Goal: Task Accomplishment & Management: Complete application form

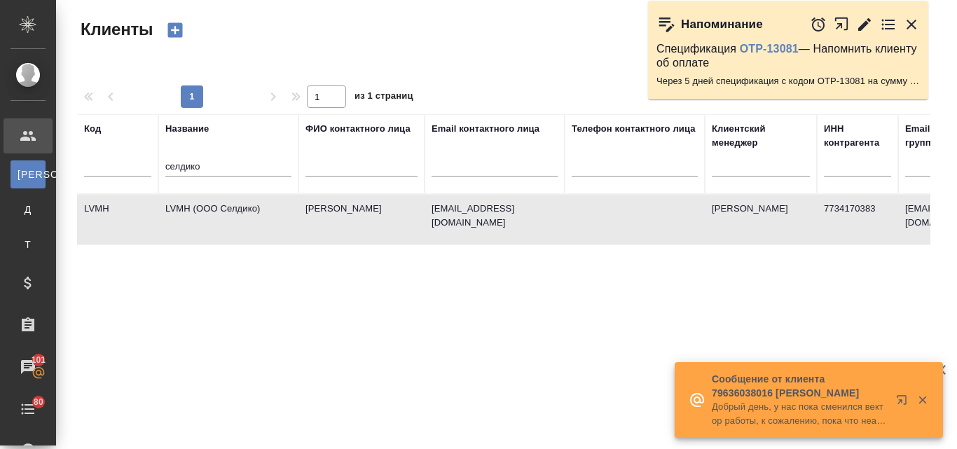
select select "RU"
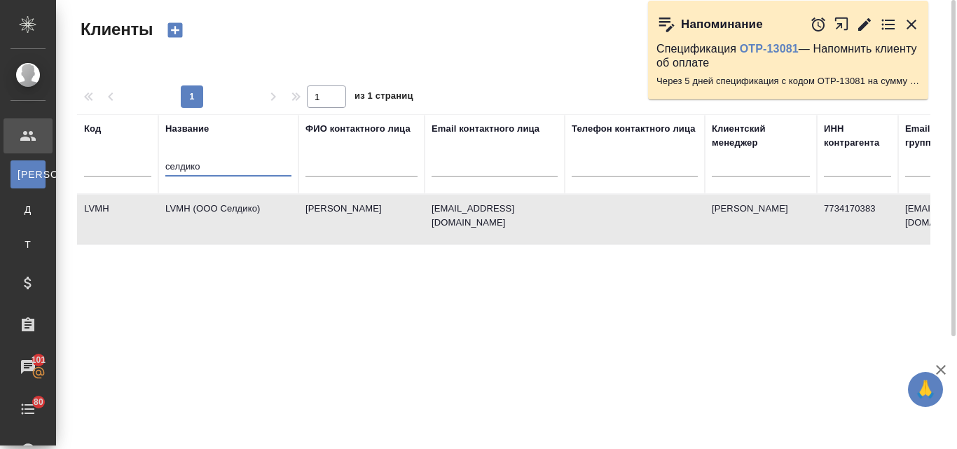
click at [201, 161] on input "селдико" at bounding box center [228, 168] width 126 height 18
type input "с"
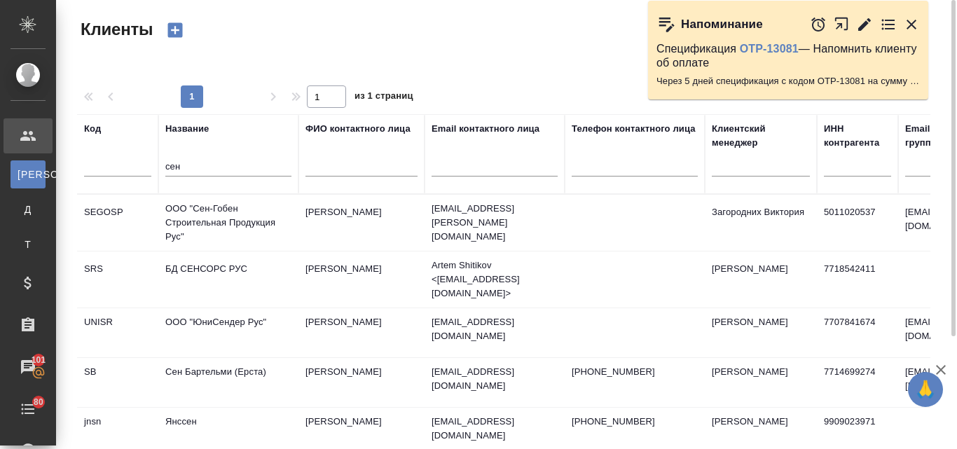
click at [245, 233] on td "ООО "Сен-Гобен Строительная Продукция Рус"" at bounding box center [228, 223] width 140 height 56
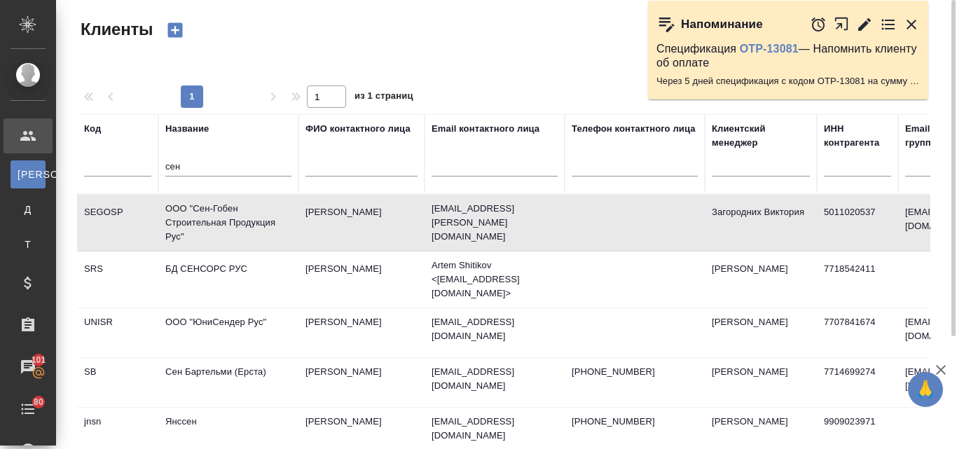
click at [245, 233] on td "ООО "Сен-Гобен Строительная Продукция Рус"" at bounding box center [228, 223] width 140 height 56
click at [190, 160] on input "сен" at bounding box center [228, 168] width 126 height 18
type input "с"
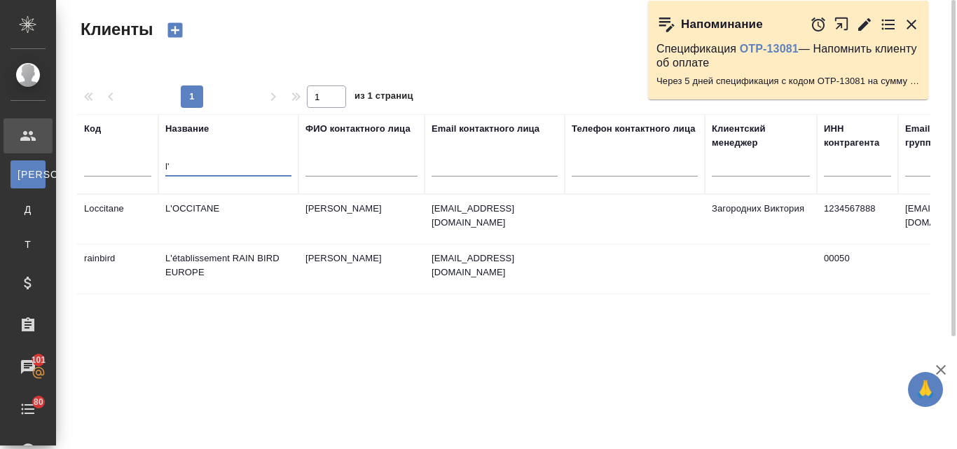
type input "l'"
click at [193, 202] on td "L'OCCITANE" at bounding box center [228, 219] width 140 height 49
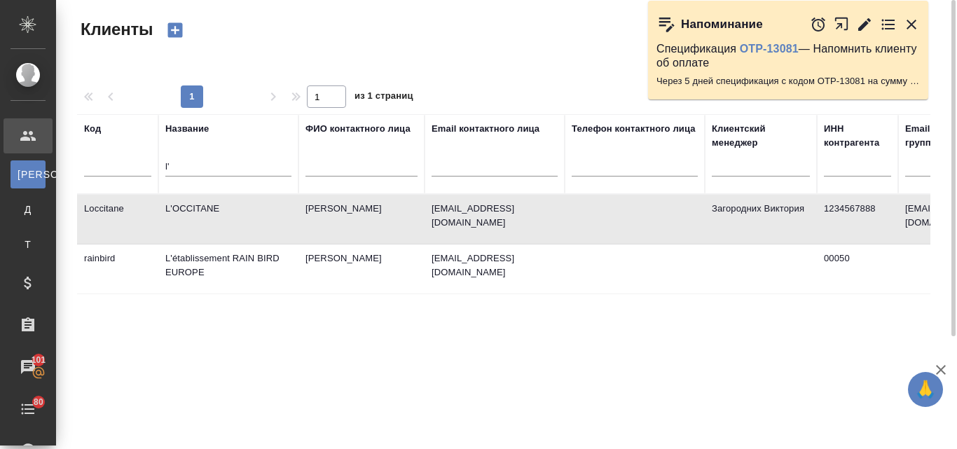
click at [193, 203] on td "L'OCCITANE" at bounding box center [228, 219] width 140 height 49
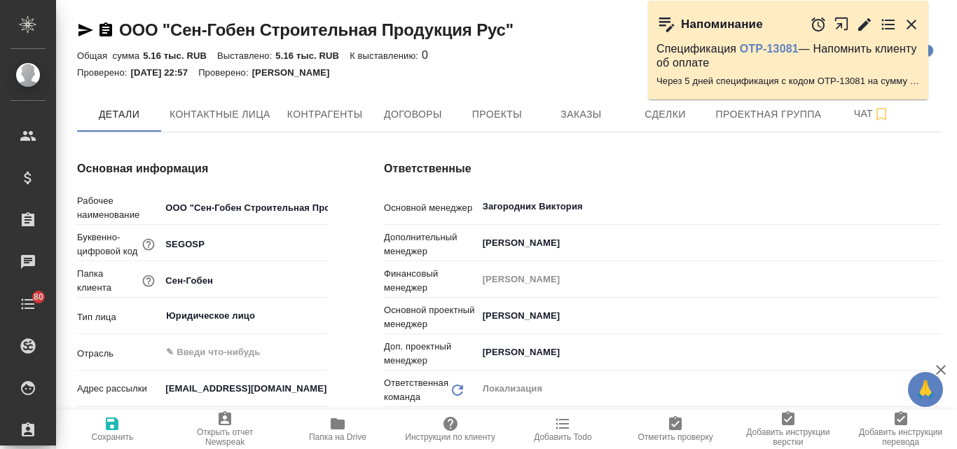
type textarea "x"
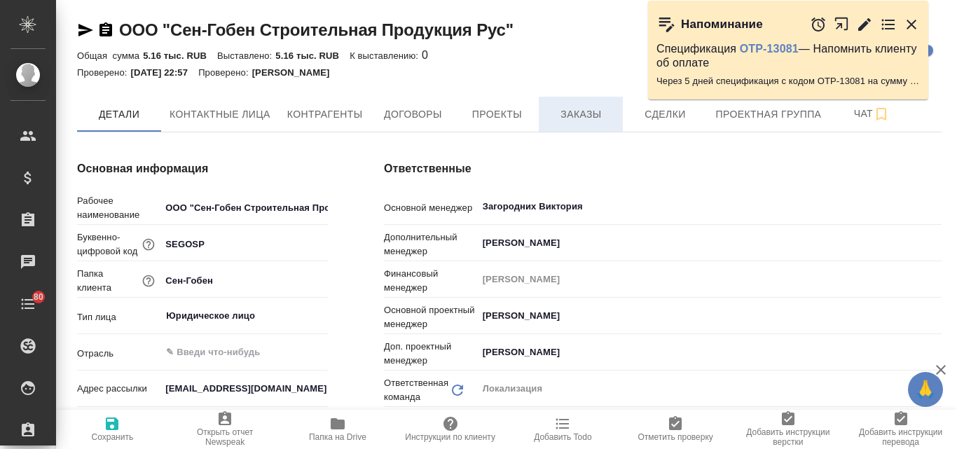
type textarea "x"
click at [579, 120] on span "Заказы" at bounding box center [580, 115] width 67 height 18
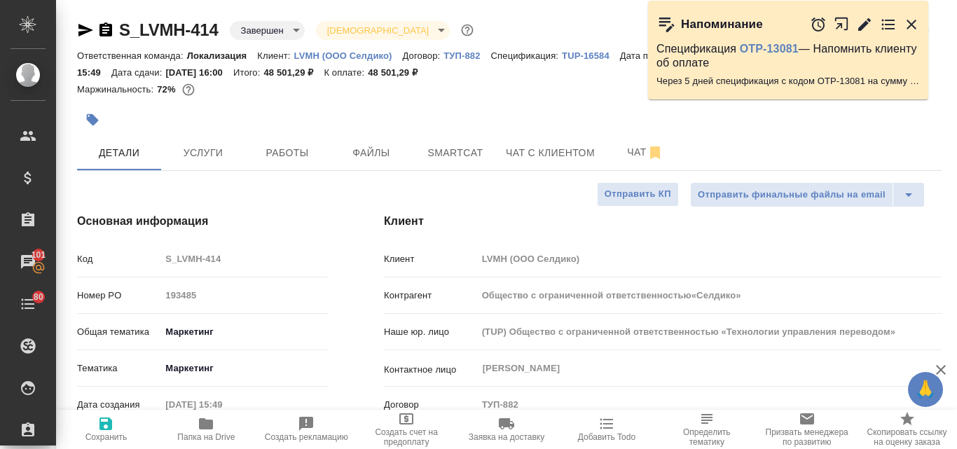
select select "RU"
type input "Общество с ограниченной ответственностью«Селдико»"
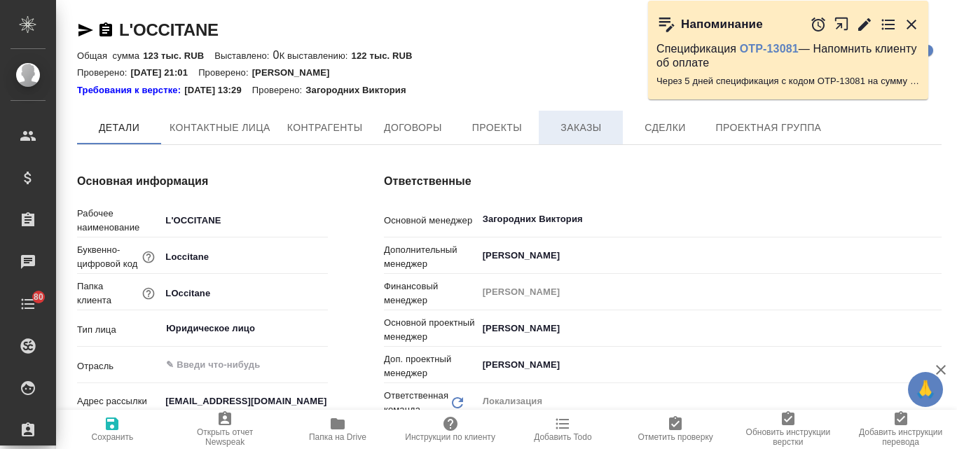
type textarea "x"
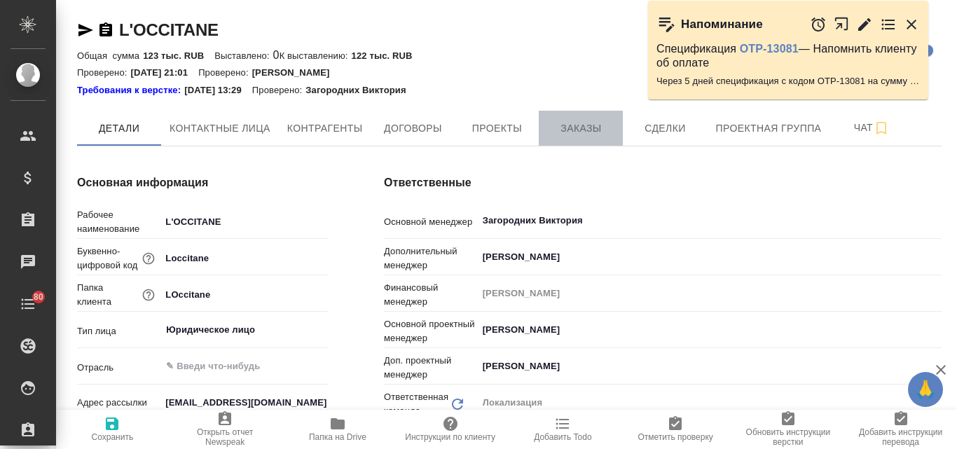
click at [573, 128] on span "Заказы" at bounding box center [580, 129] width 67 height 18
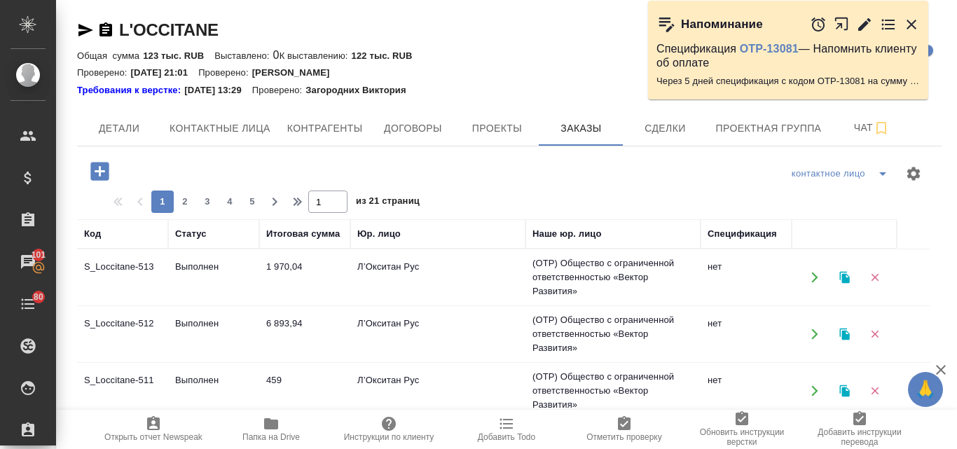
click at [270, 277] on td "1 970,04" at bounding box center [304, 277] width 91 height 49
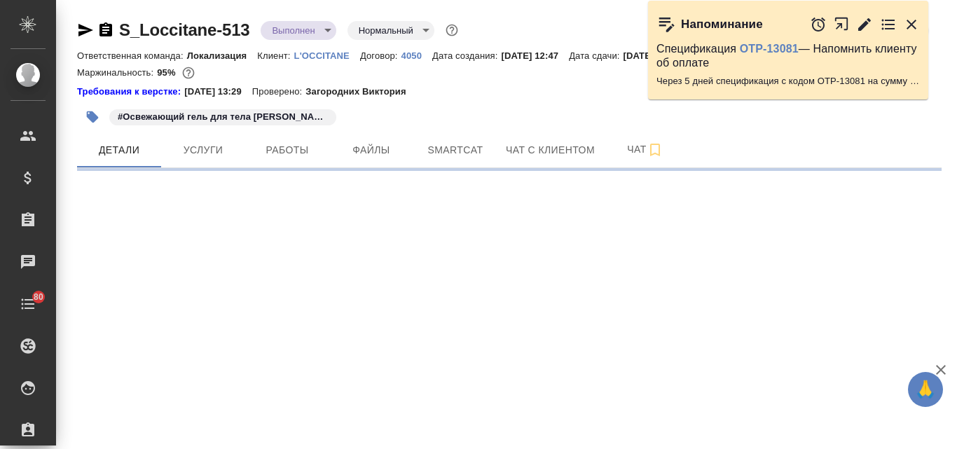
select select "RU"
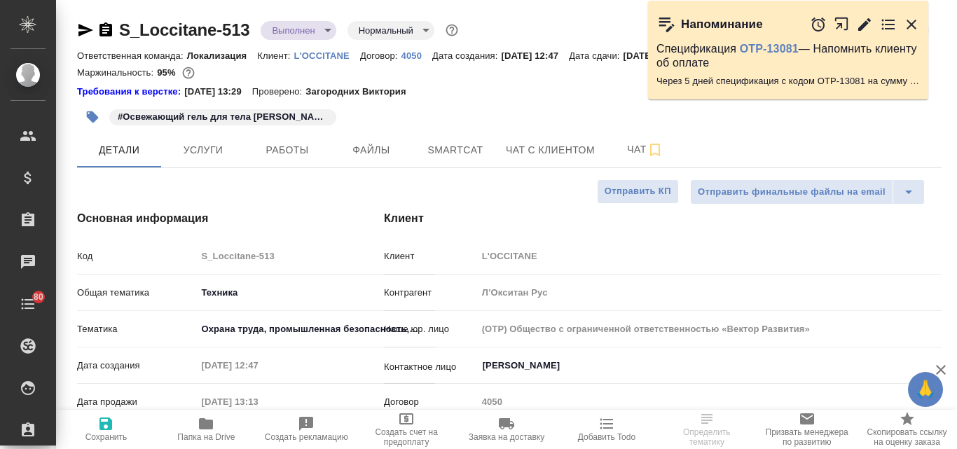
type textarea "x"
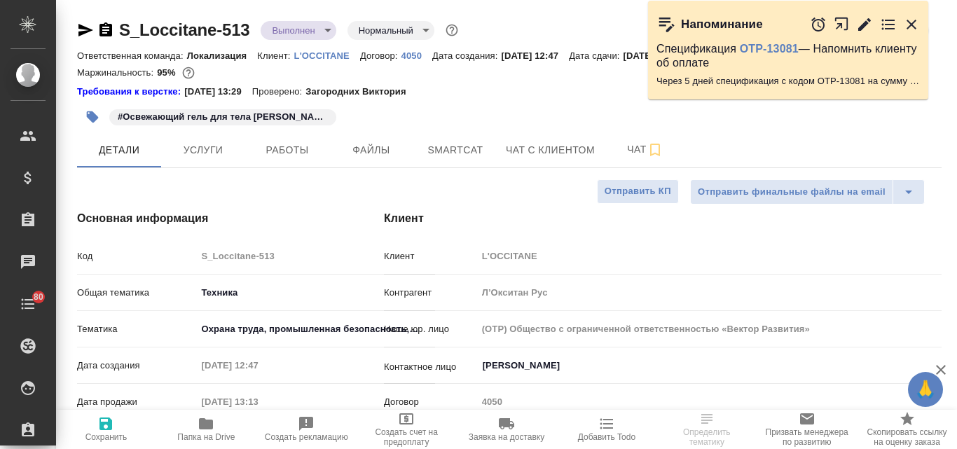
type textarea "x"
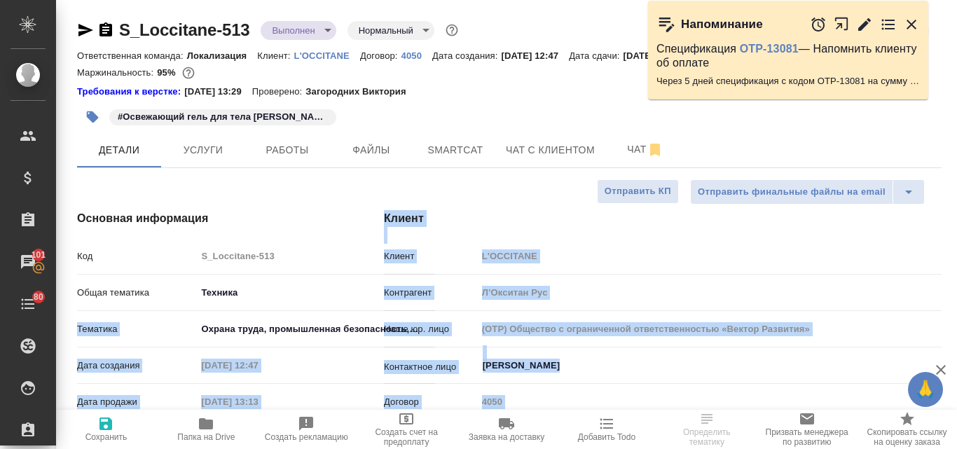
drag, startPoint x: 261, startPoint y: 305, endPoint x: 205, endPoint y: 424, distance: 131.6
click at [205, 424] on icon "button" at bounding box center [206, 423] width 14 height 11
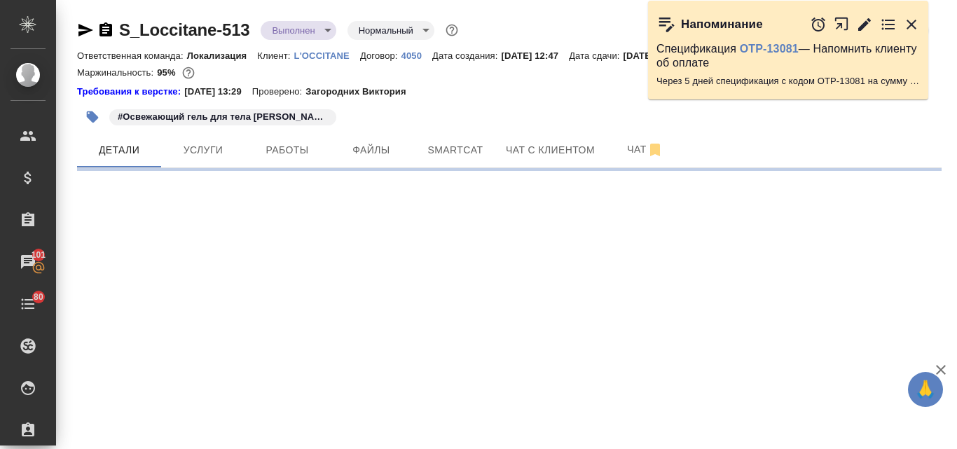
select select "RU"
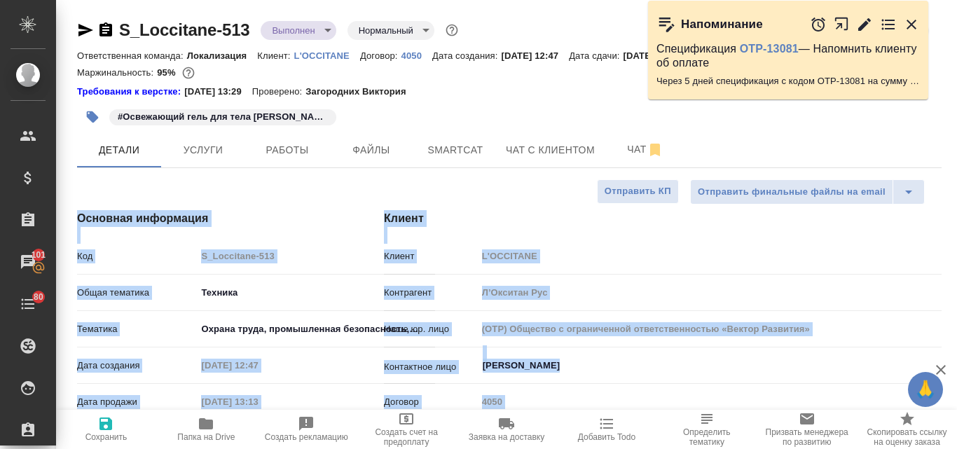
type textarea "x"
click at [507, 200] on div "Клиент Клиент L'OCCITANE Контрагент Л’Окситан Рус Наше юр. лицо (OTP) Общество …" at bounding box center [663, 391] width 614 height 418
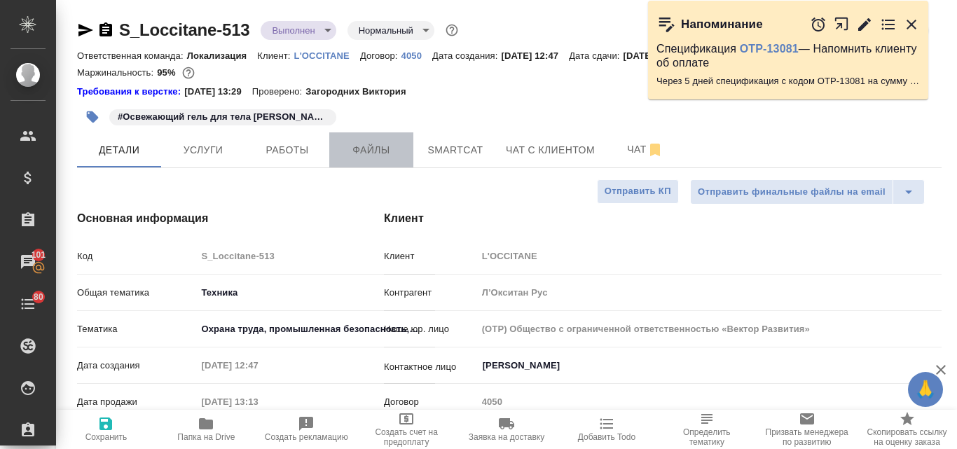
click at [373, 151] on span "Файлы" at bounding box center [371, 151] width 67 height 18
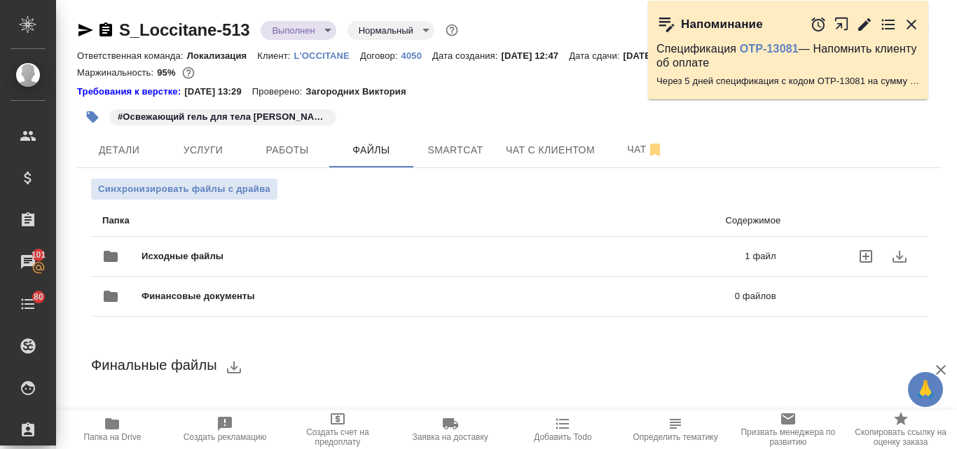
click at [408, 257] on span "Исходные файлы" at bounding box center [313, 256] width 343 height 14
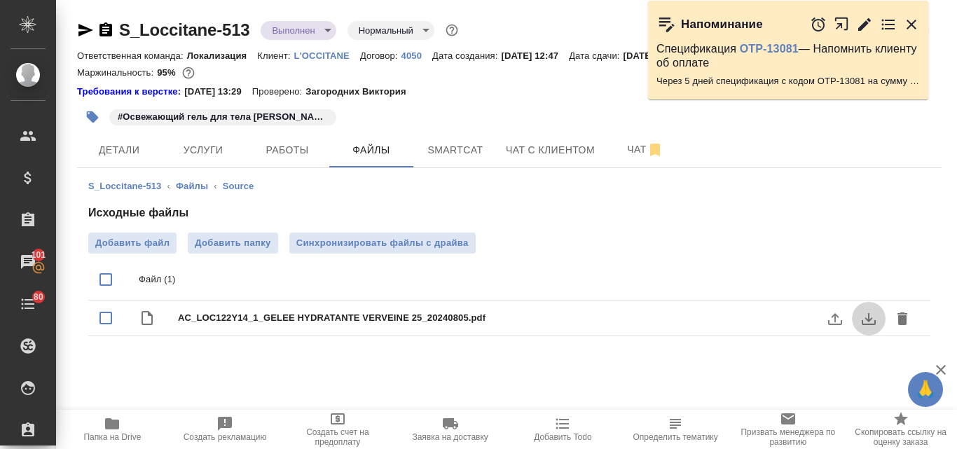
click at [869, 319] on icon "download" at bounding box center [869, 319] width 14 height 12
click at [290, 158] on span "Работы" at bounding box center [287, 151] width 67 height 18
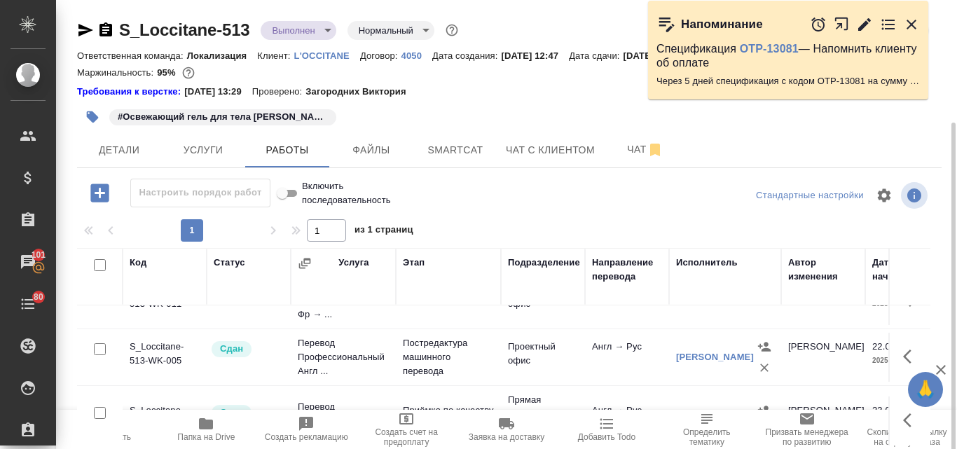
scroll to position [140, 0]
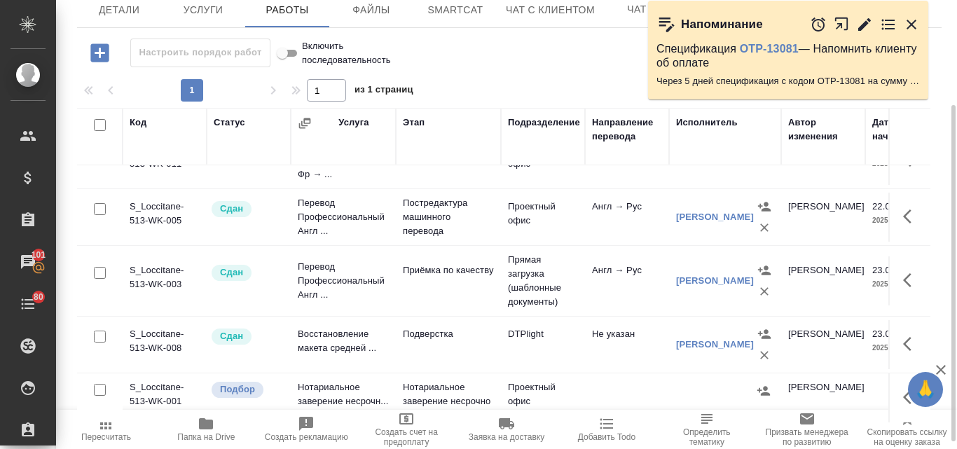
click at [322, 380] on td "Нотариальное заверение несрочн..." at bounding box center [343, 397] width 105 height 49
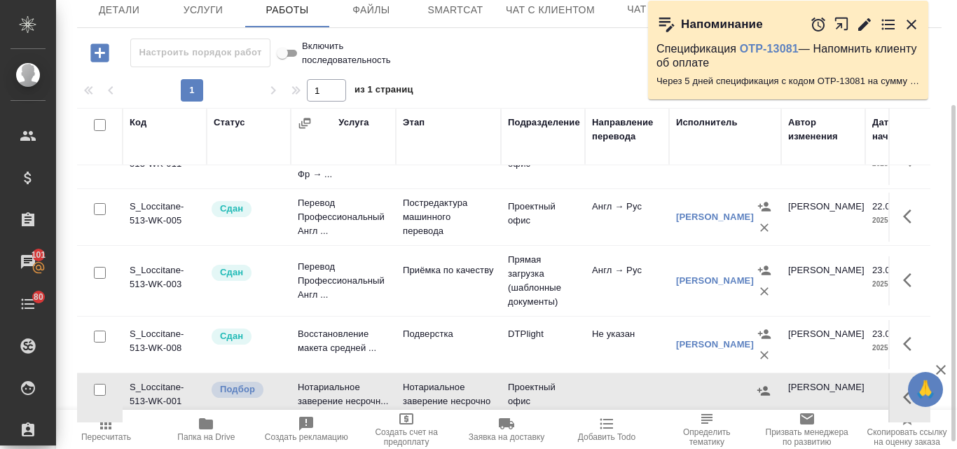
click at [322, 380] on td "Нотариальное заверение несрочн..." at bounding box center [343, 397] width 105 height 49
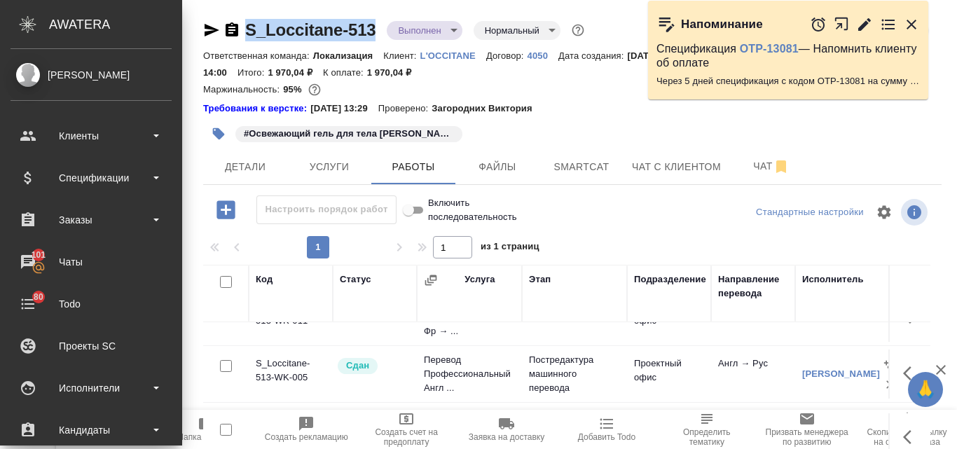
drag, startPoint x: 239, startPoint y: 18, endPoint x: 383, endPoint y: 25, distance: 143.8
click at [383, 25] on div "S_Loccitane-513 Выполнен completed Нормальный normal Кратко детали заказа Ответ…" at bounding box center [572, 308] width 754 height 616
copy link "S_Loccitane-513"
click at [205, 29] on icon "button" at bounding box center [211, 30] width 17 height 17
copy link "S_Loccitane-513"
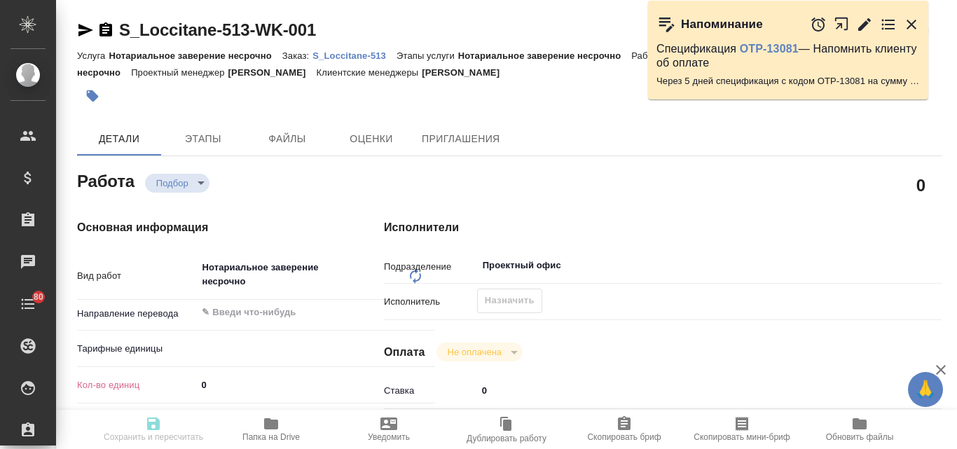
type textarea "x"
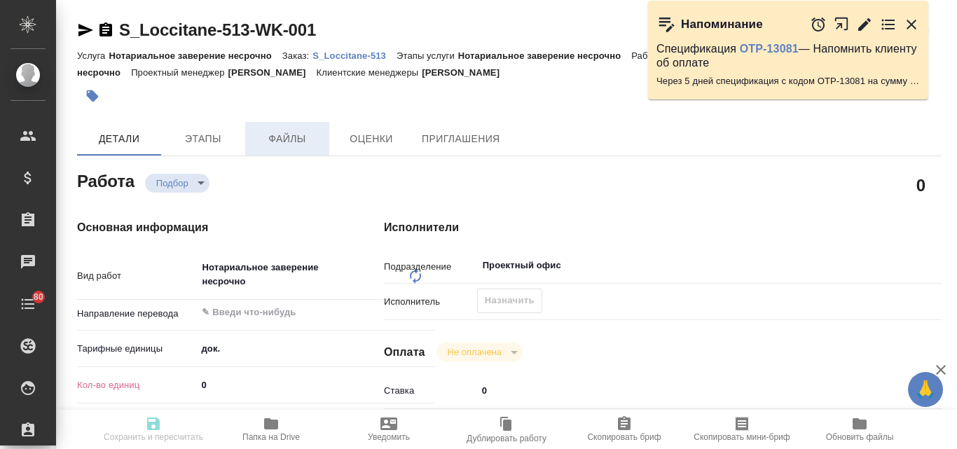
type textarea "x"
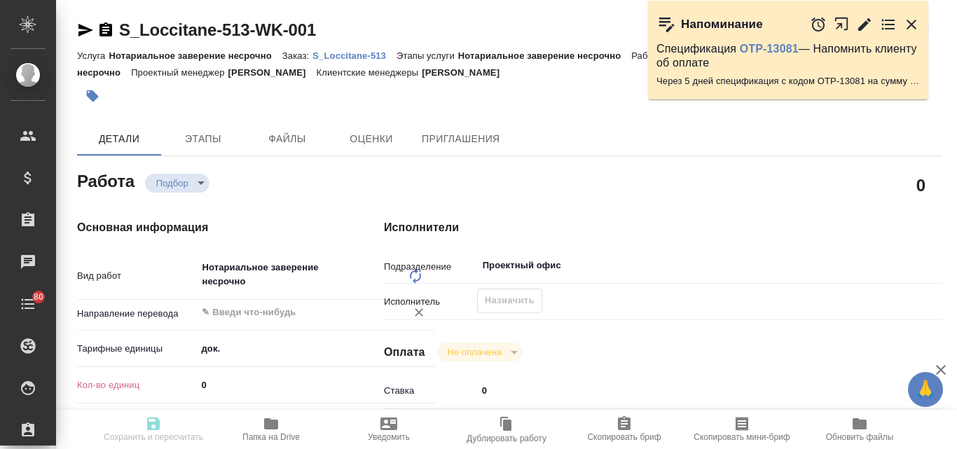
type textarea "x"
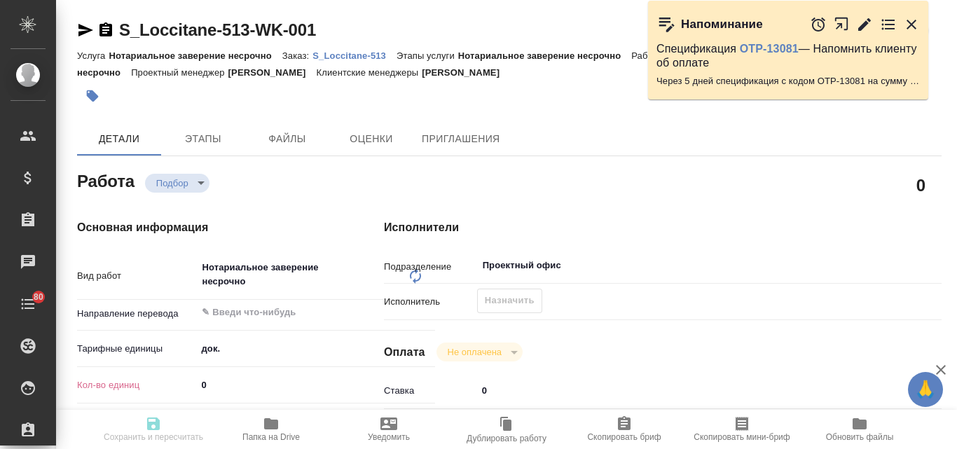
type textarea "x"
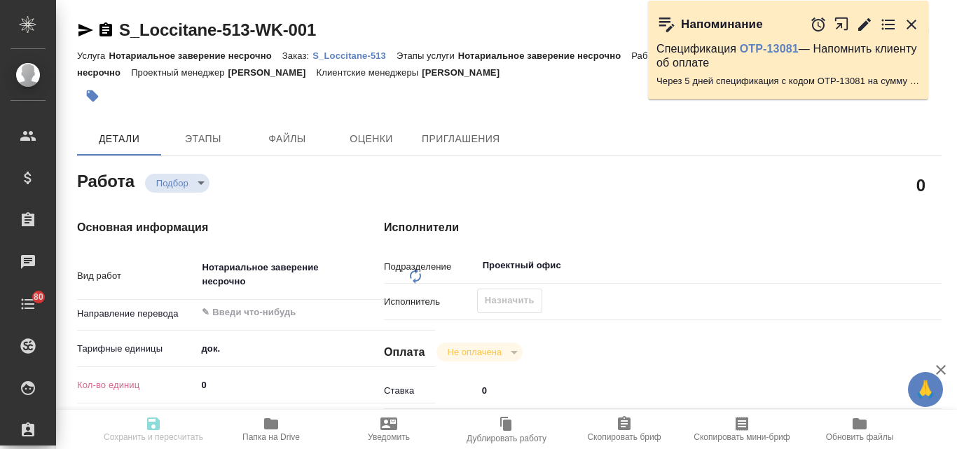
scroll to position [70, 0]
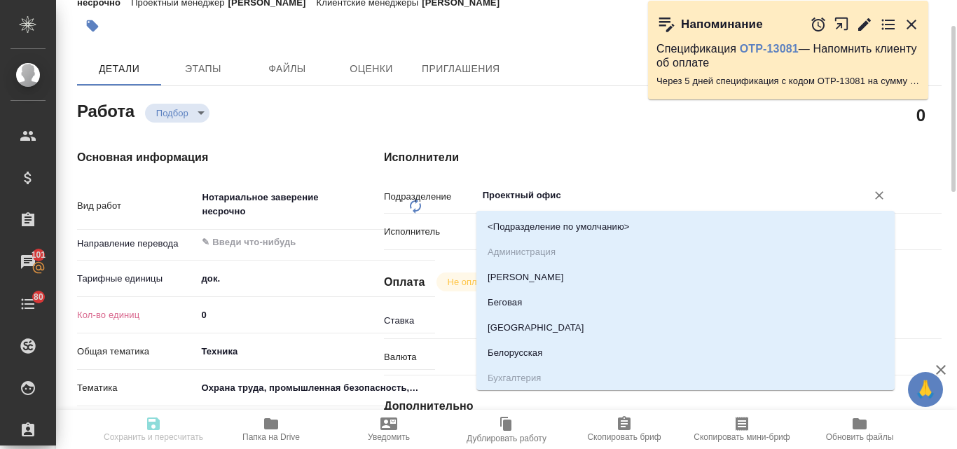
click at [504, 194] on input "Проектный офис" at bounding box center [662, 195] width 363 height 17
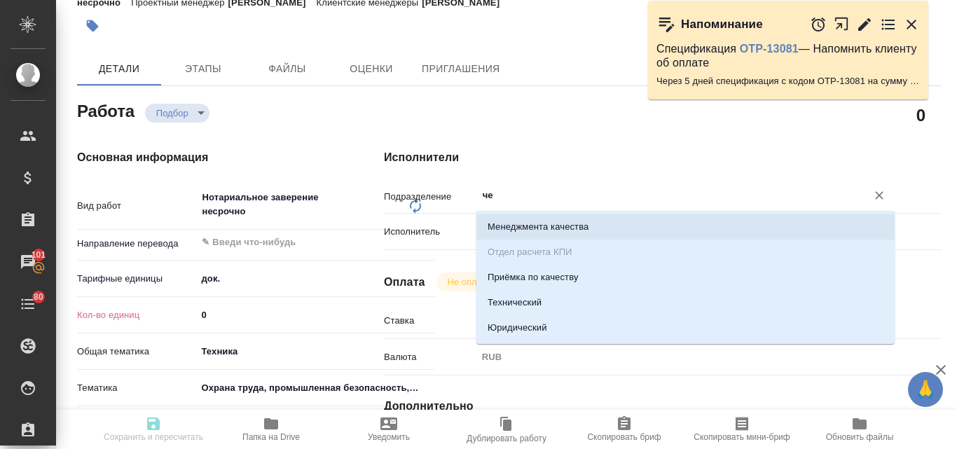
type input "ч"
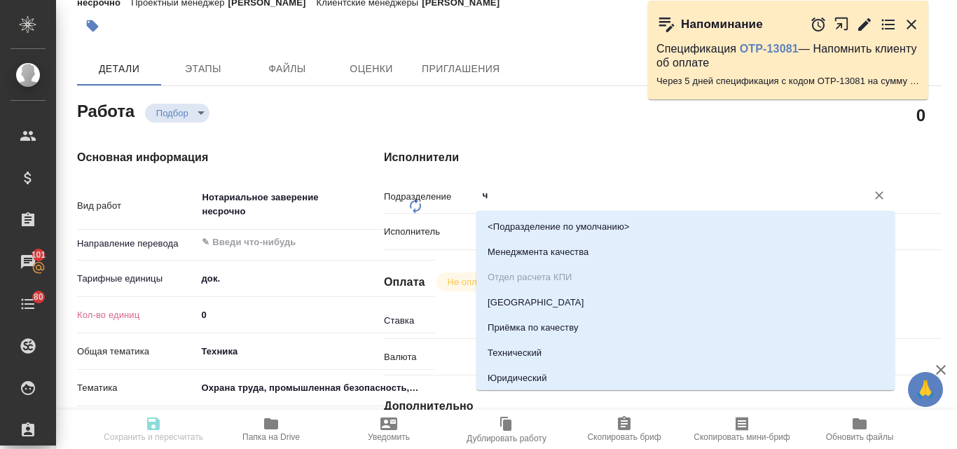
type textarea "x"
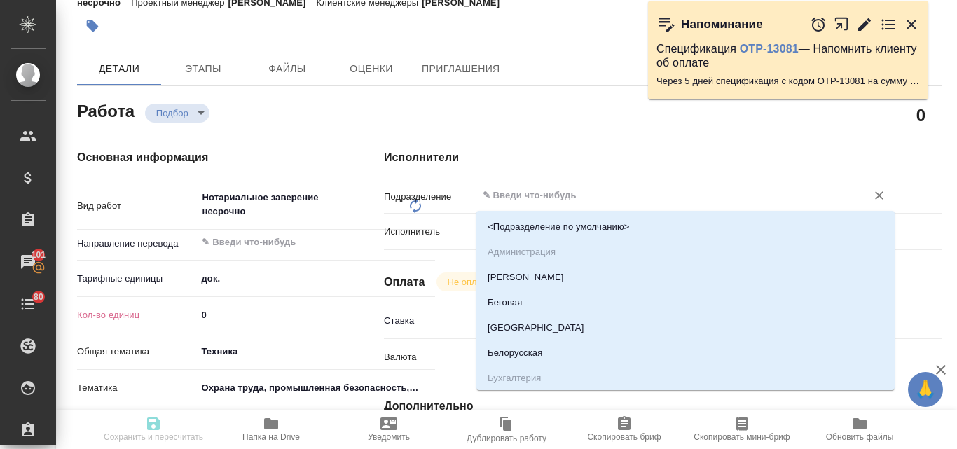
type input "ч"
type textarea "x"
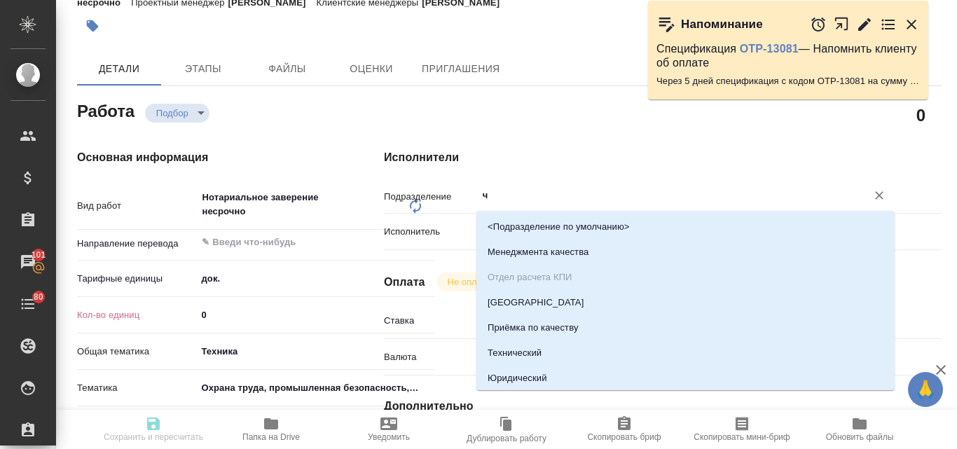
type textarea "x"
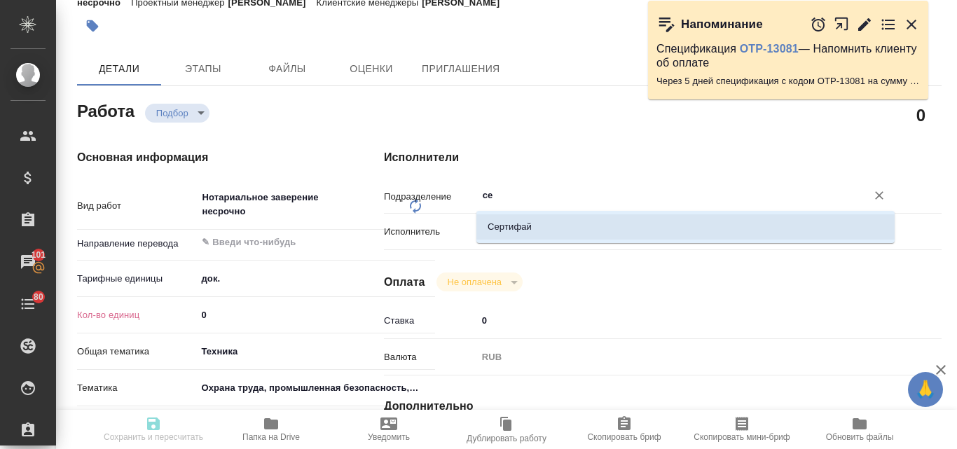
type input "сер"
click at [518, 230] on li "Сертифай" at bounding box center [685, 226] width 418 height 25
type textarea "x"
type input "Сертифай"
type textarea "x"
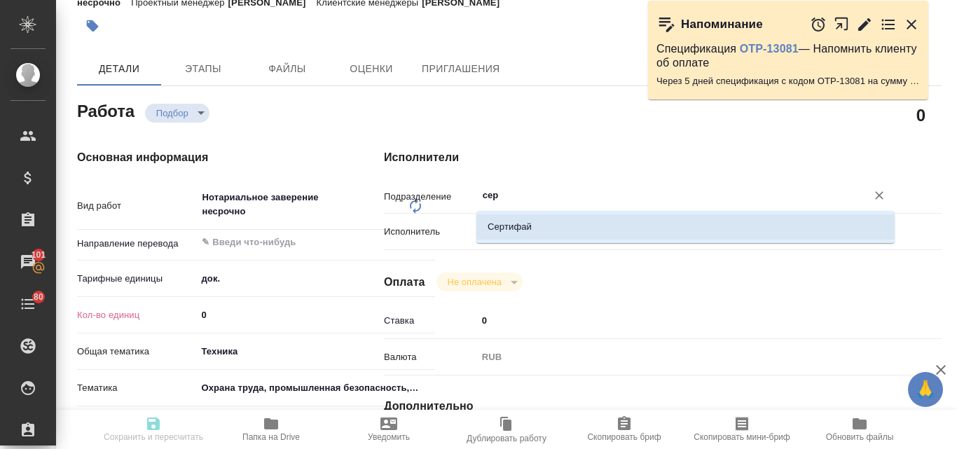
type textarea "x"
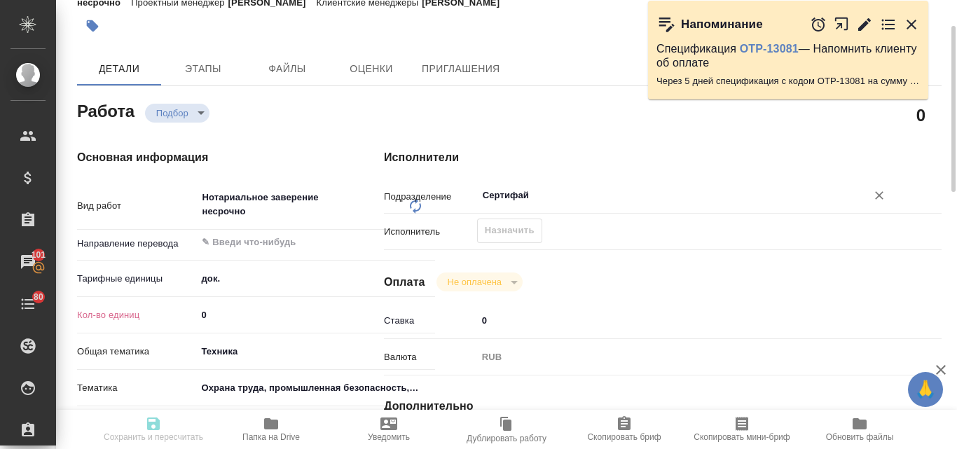
type input "Сертифай"
drag, startPoint x: 217, startPoint y: 311, endPoint x: 190, endPoint y: 311, distance: 27.3
click at [190, 311] on div "Кол-во единиц 0" at bounding box center [256, 315] width 358 height 25
type textarea "x"
type input "1"
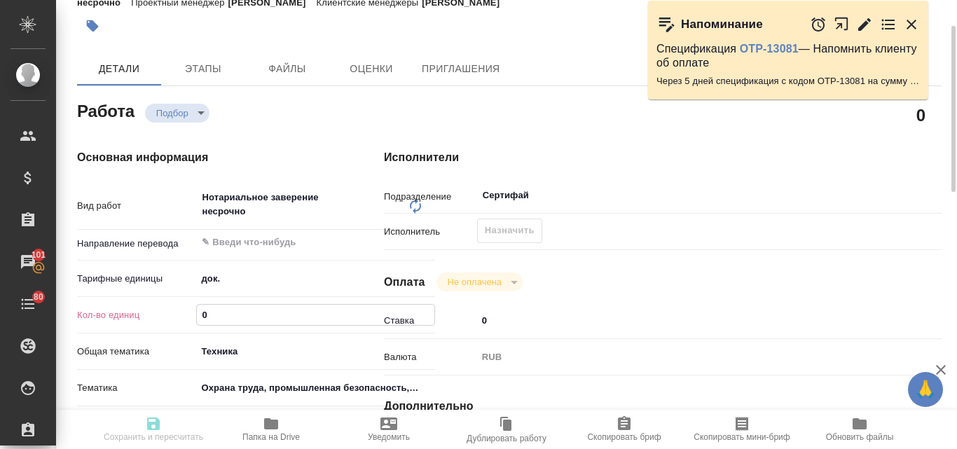
type textarea "x"
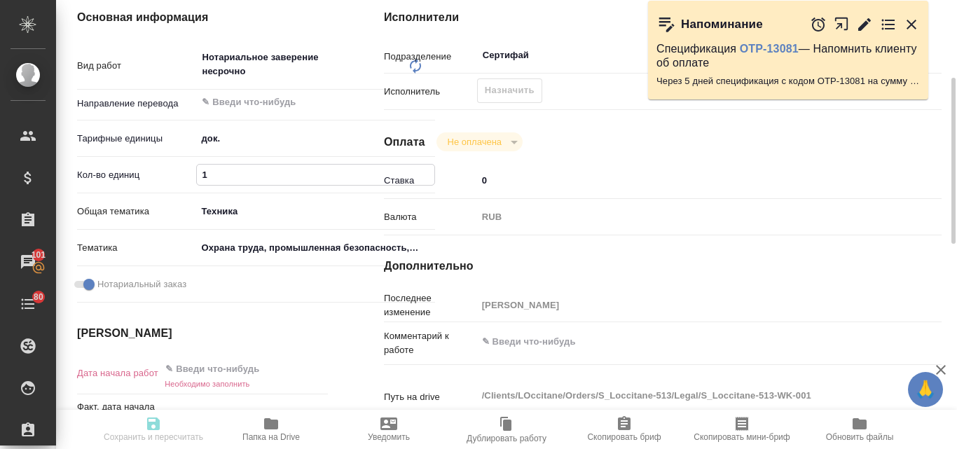
scroll to position [420, 0]
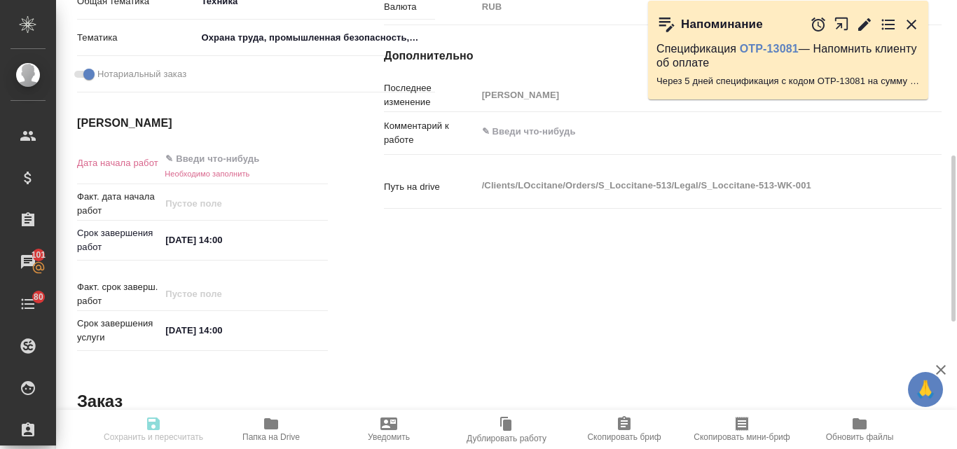
type input "1"
click at [226, 168] on input "text" at bounding box center [221, 159] width 123 height 20
click at [293, 162] on icon "button" at bounding box center [287, 158] width 13 height 14
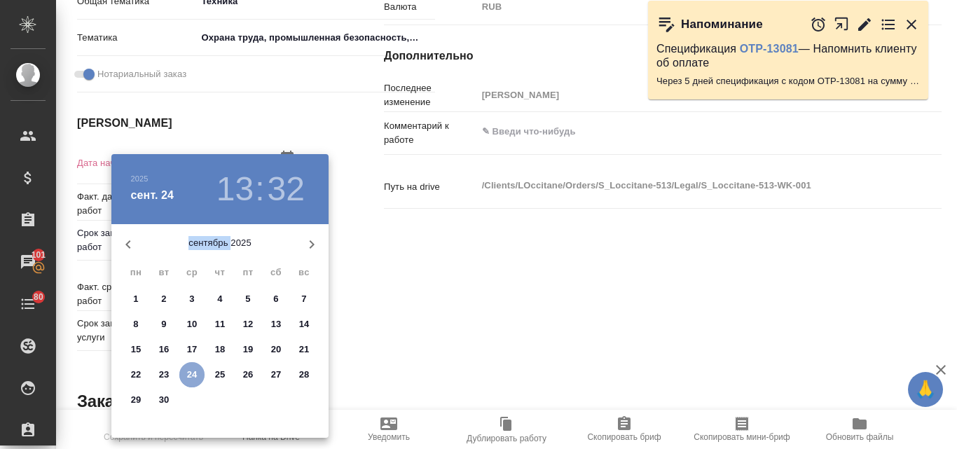
click at [193, 376] on p "24" at bounding box center [192, 375] width 11 height 14
type textarea "x"
type input "24.09.2025 13:32"
type textarea "x"
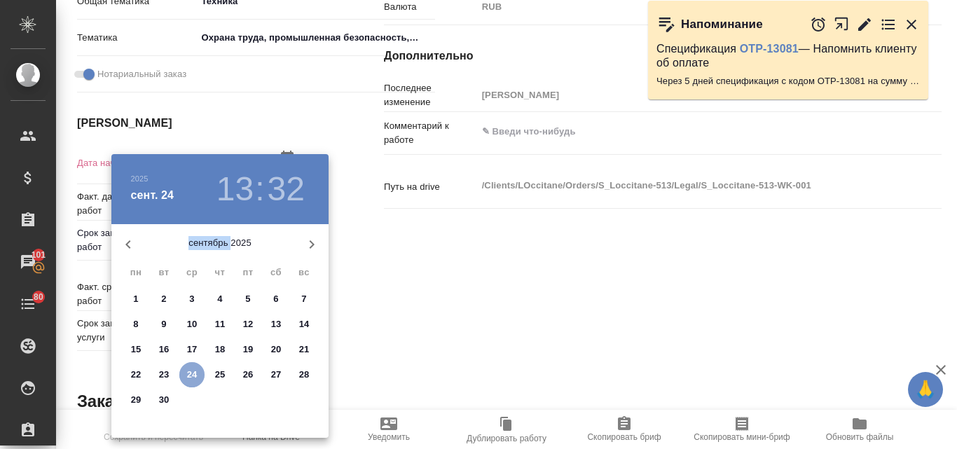
type textarea "x"
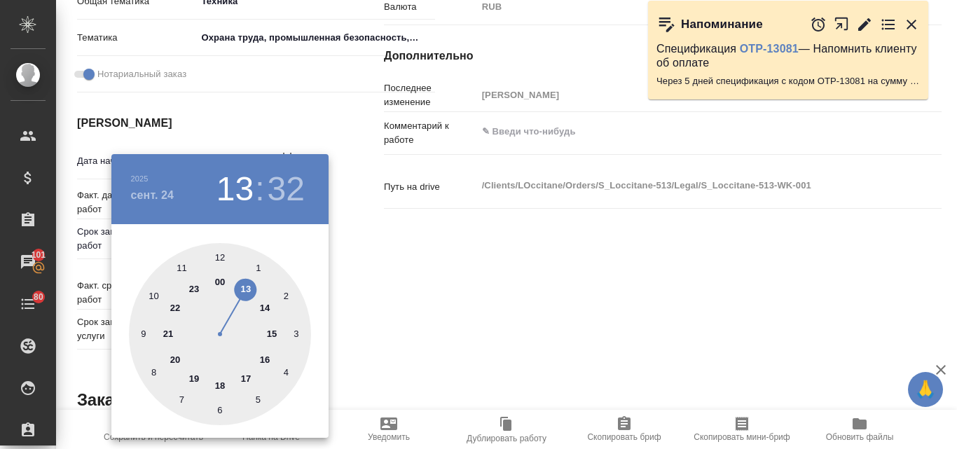
click at [266, 305] on div at bounding box center [220, 334] width 182 height 182
type textarea "x"
type input "24.09.2025 14:32"
type textarea "x"
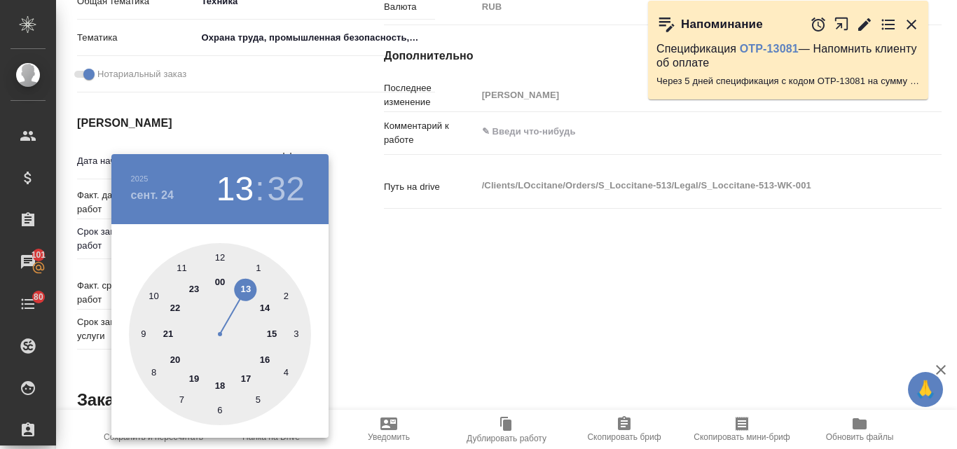
type textarea "x"
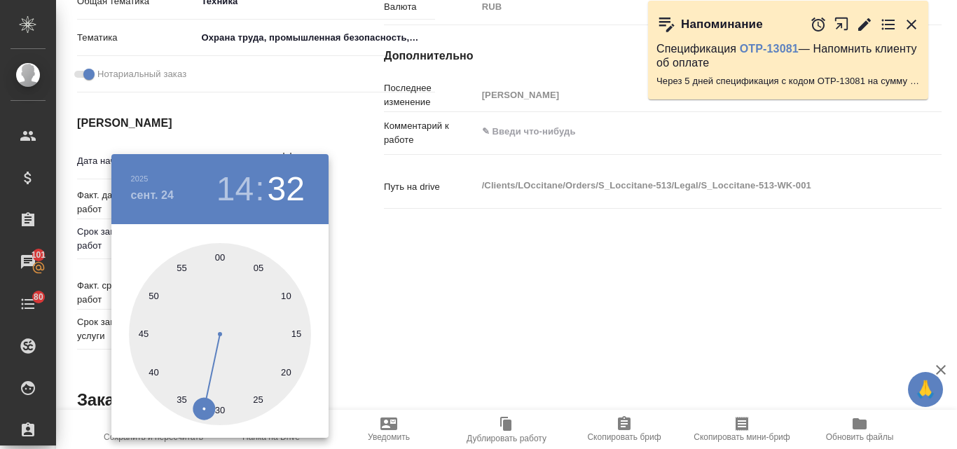
click at [220, 258] on div at bounding box center [220, 334] width 182 height 182
type textarea "x"
type input "24.09.2025 14:00"
type textarea "x"
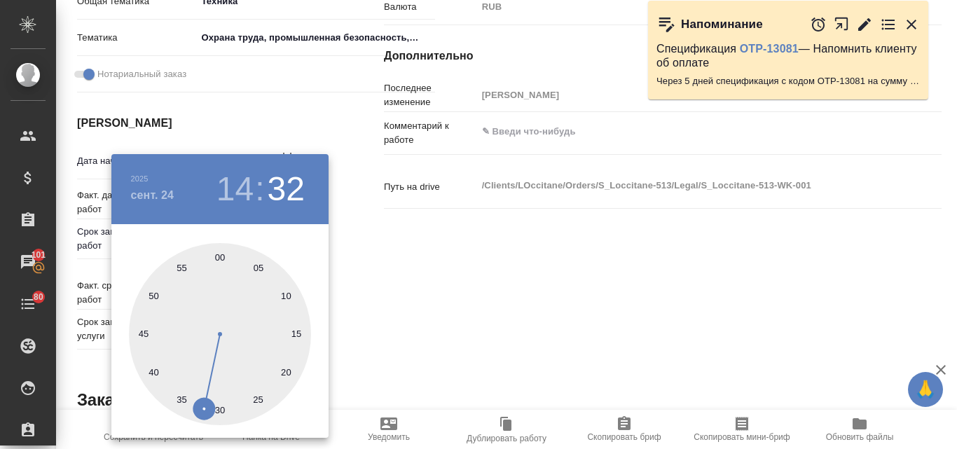
type textarea "x"
click at [474, 265] on div at bounding box center [478, 224] width 957 height 449
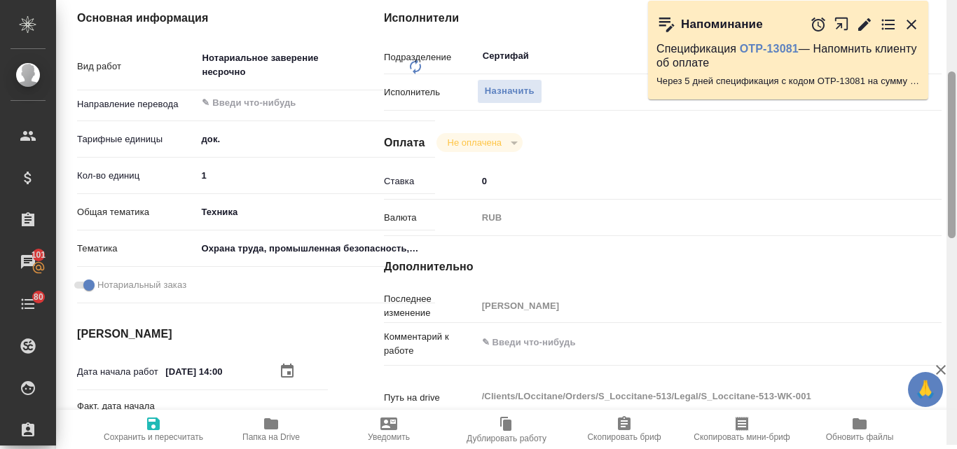
scroll to position [200, 0]
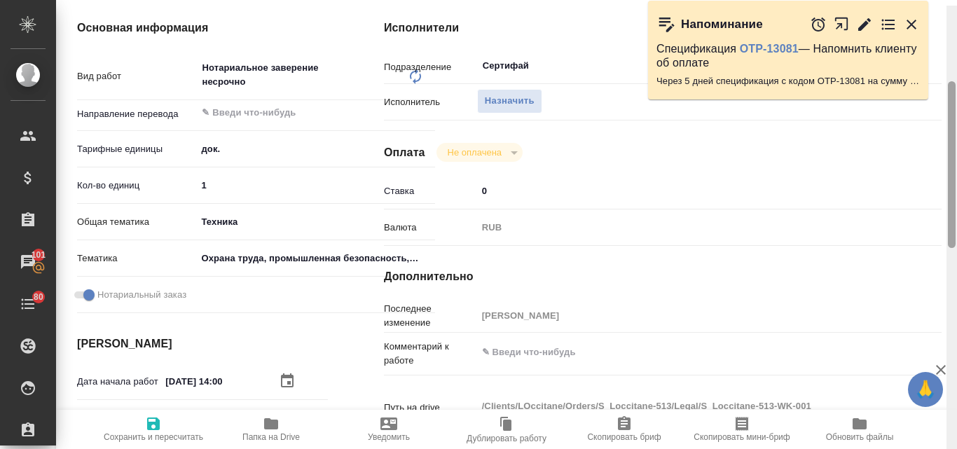
drag, startPoint x: 951, startPoint y: 219, endPoint x: 944, endPoint y: 137, distance: 82.3
click at [944, 137] on div "S_Loccitane-513-WK-001 Кратко детали заказа Услуга Нотариальное заверение несро…" at bounding box center [506, 224] width 901 height 449
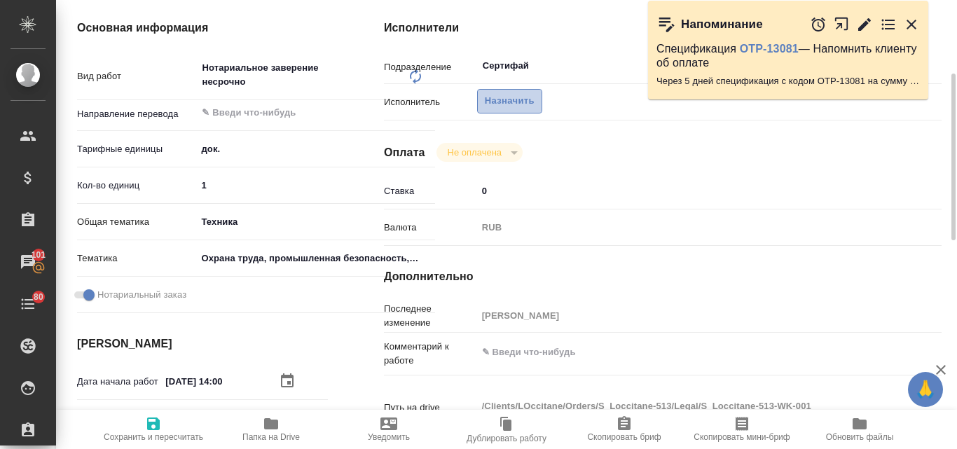
click at [500, 104] on span "Назначить" at bounding box center [510, 101] width 50 height 16
type textarea "x"
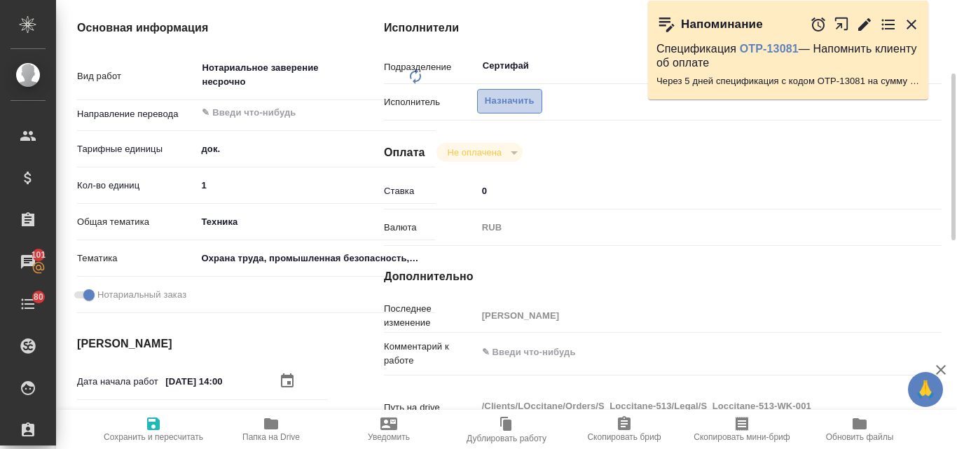
type textarea "x"
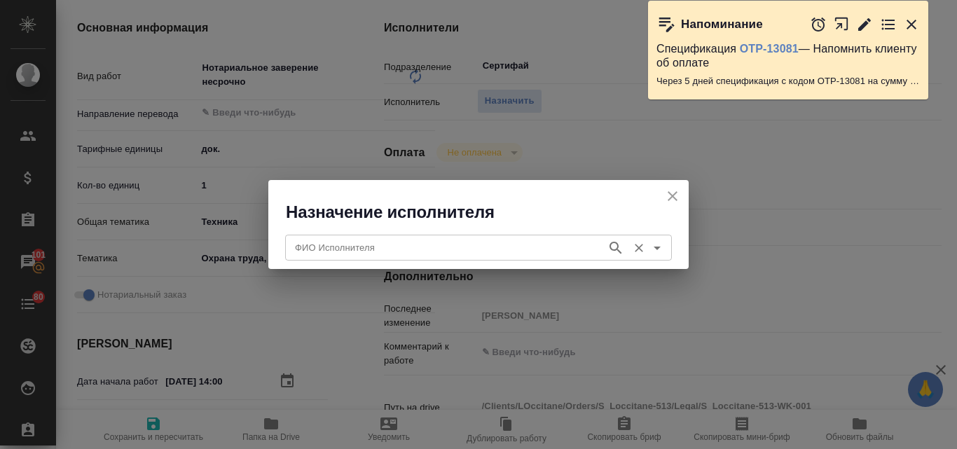
click at [360, 247] on input "ФИО Исполнителя" at bounding box center [444, 247] width 310 height 17
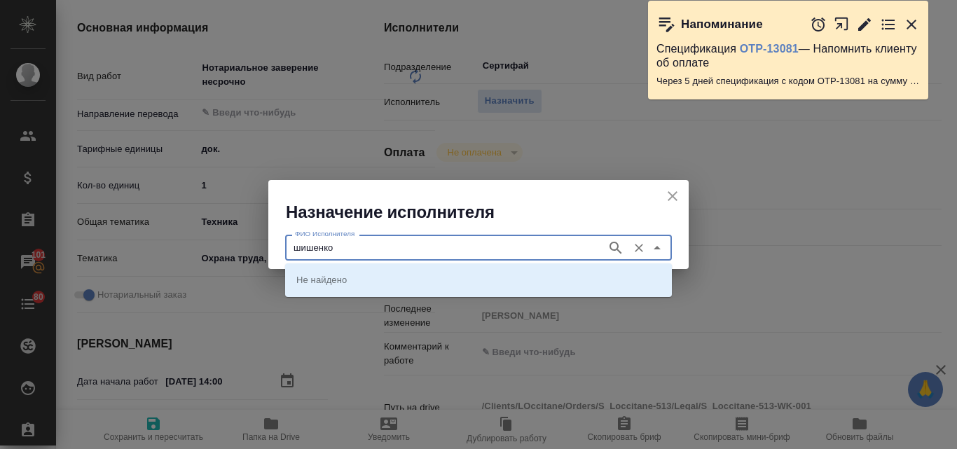
type input "шишенков"
click at [611, 245] on icon "button" at bounding box center [616, 248] width 12 height 12
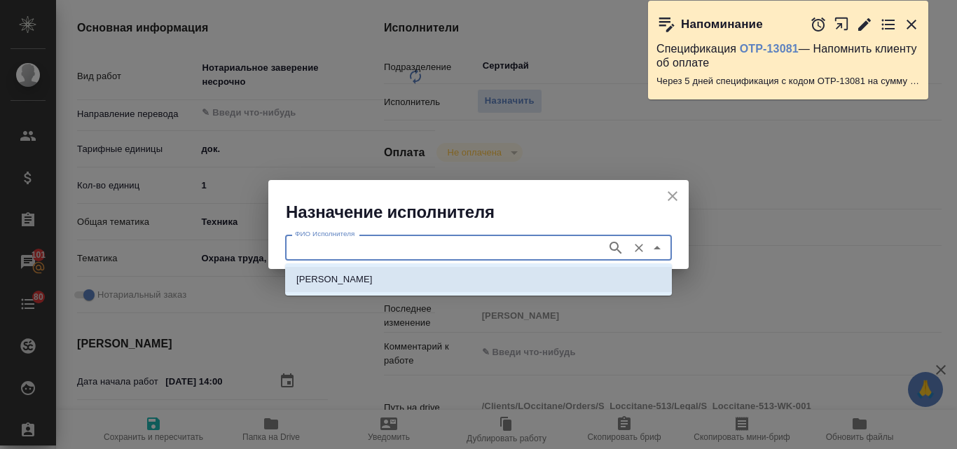
click at [471, 270] on li "НОТАРИУС Шишенков Леонид Васильевич" at bounding box center [478, 279] width 387 height 25
type input "НОТАРИУС Шишенков Леонид Васильевич"
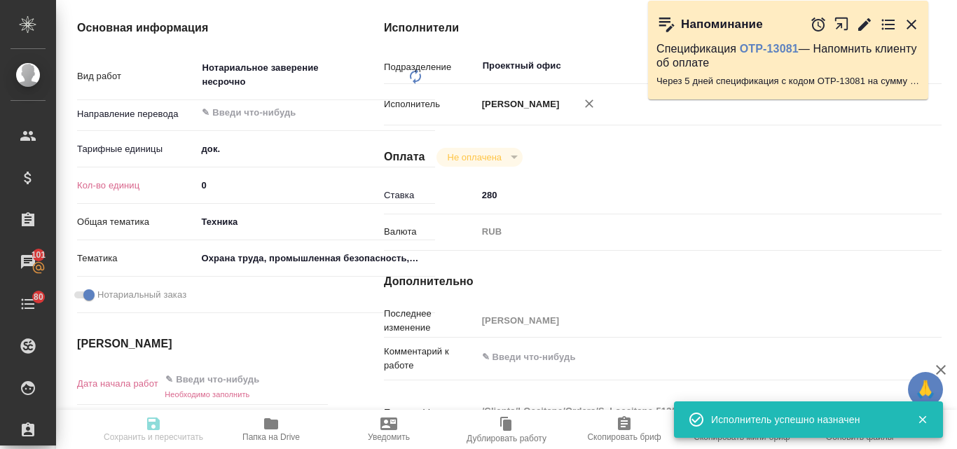
type textarea "x"
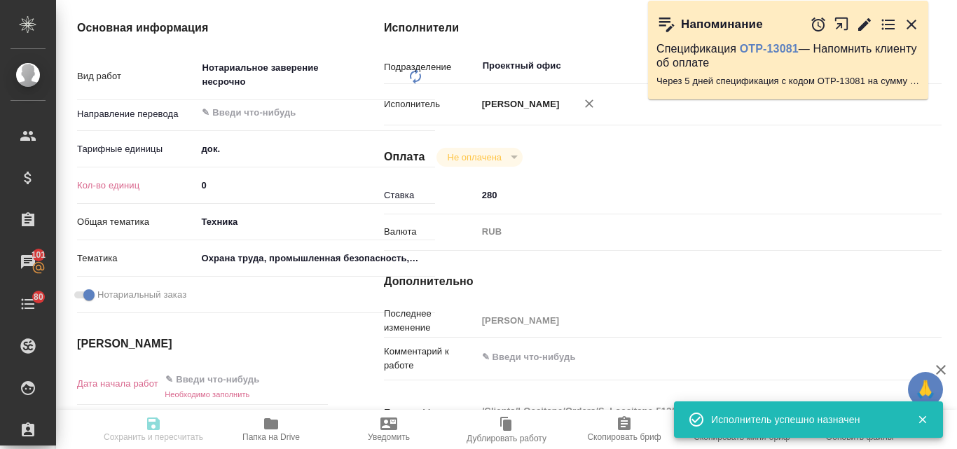
type textarea "x"
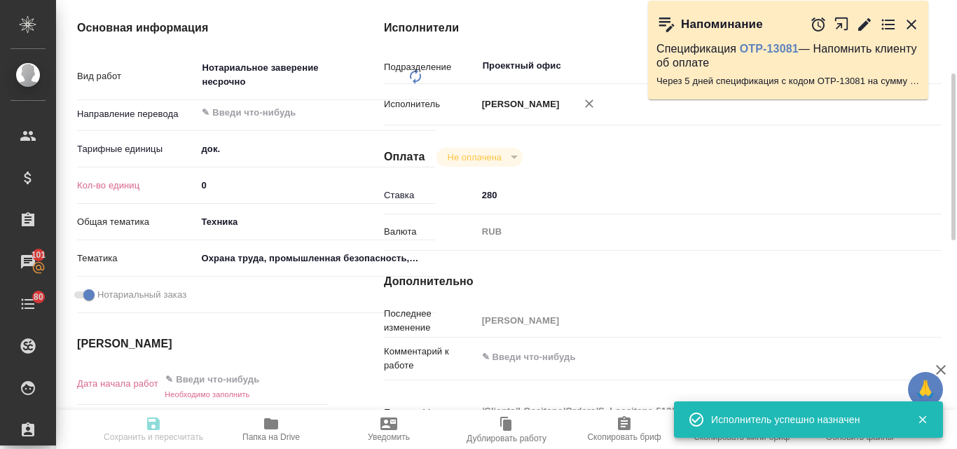
type textarea "x"
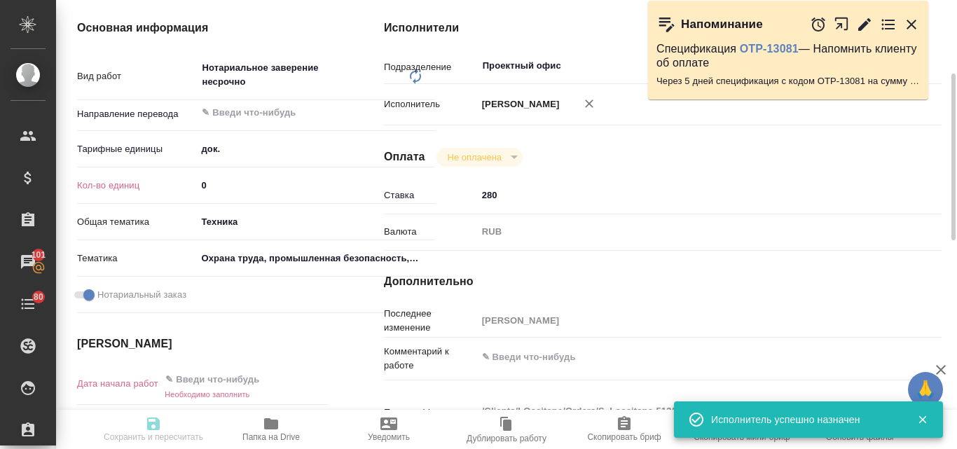
click at [219, 181] on input "0" at bounding box center [315, 185] width 239 height 20
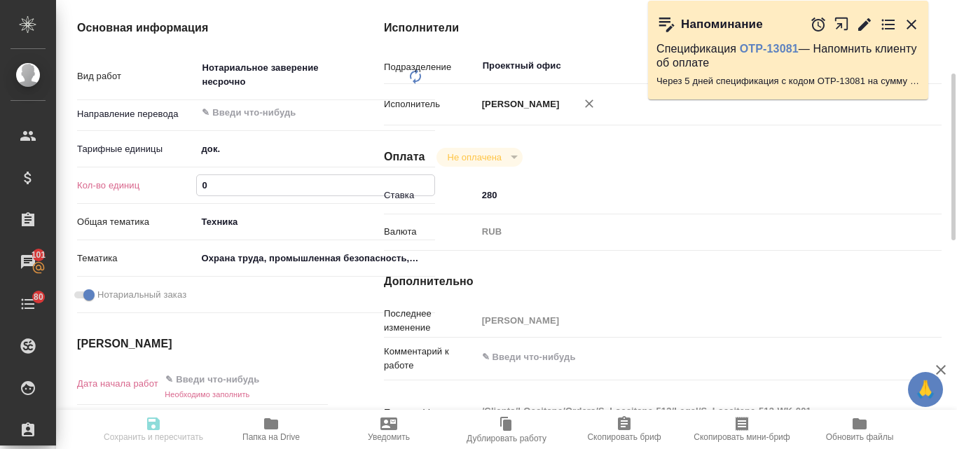
type textarea "x"
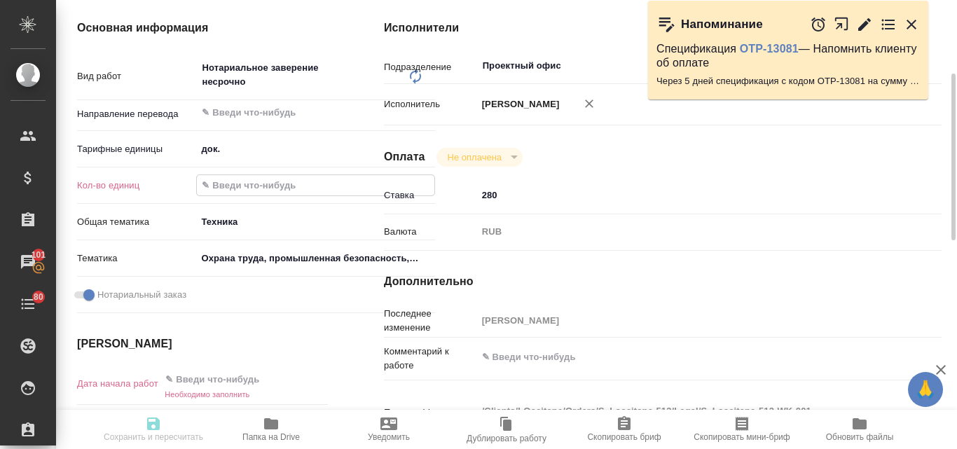
type input "1"
type textarea "x"
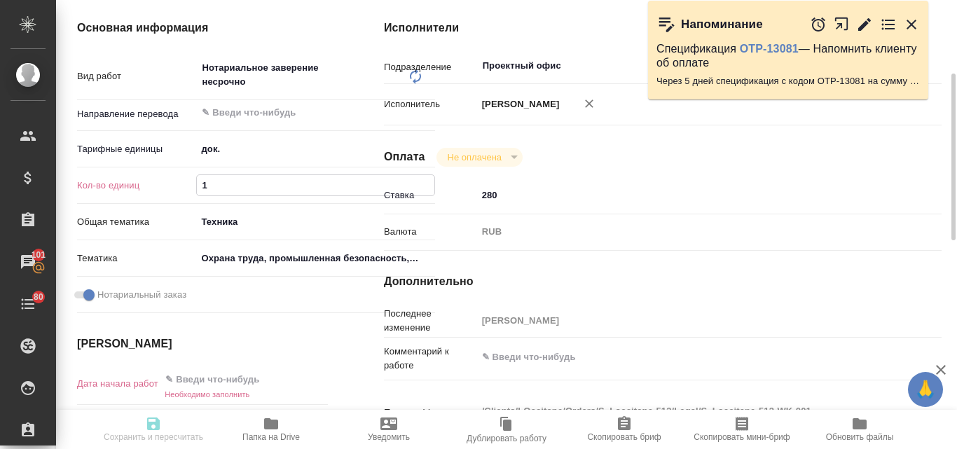
type textarea "x"
type input "1"
click at [215, 386] on input "text" at bounding box center [222, 380] width 123 height 20
click at [287, 383] on icon "button" at bounding box center [287, 379] width 17 height 17
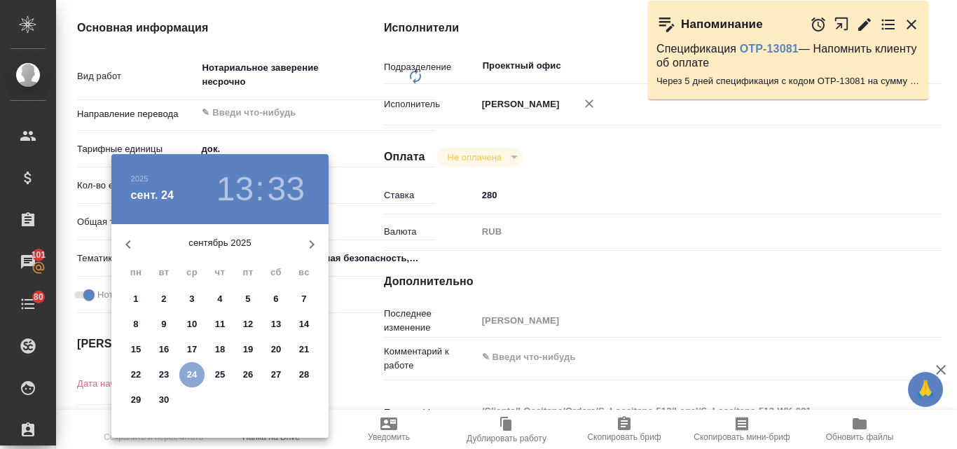
click at [193, 373] on p "24" at bounding box center [192, 375] width 11 height 14
type textarea "x"
type input "24.09.2025 13:33"
type textarea "x"
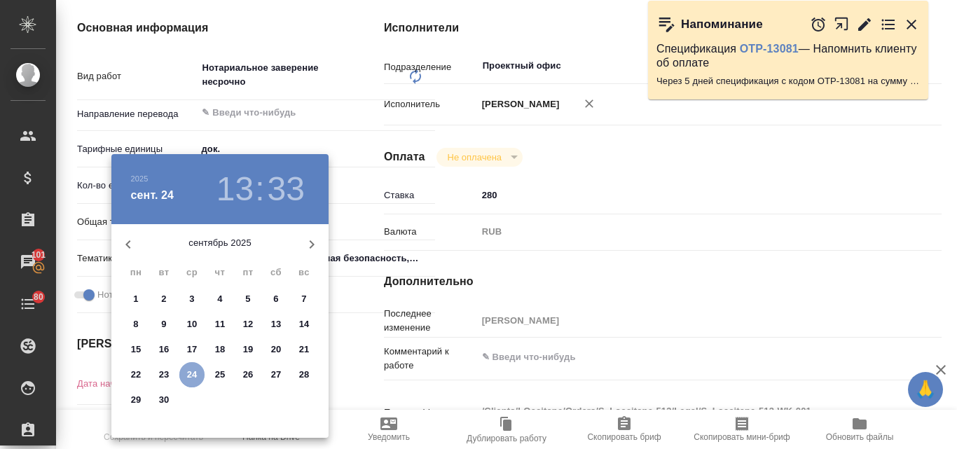
type textarea "x"
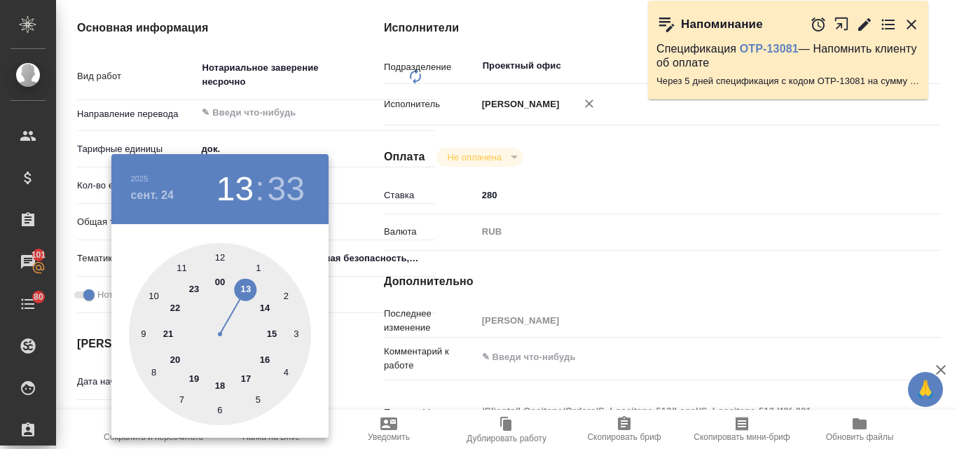
click at [267, 308] on div at bounding box center [220, 334] width 182 height 182
type textarea "x"
type input "24.09.2025 14:33"
type textarea "x"
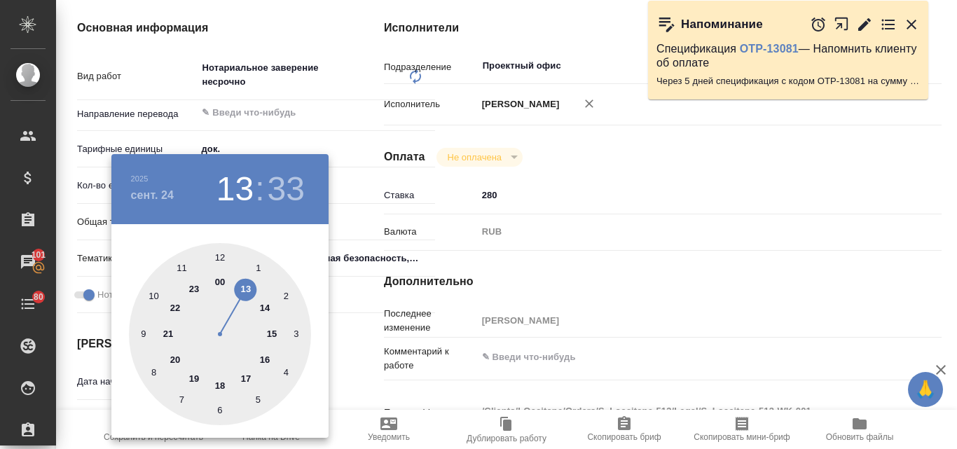
type textarea "x"
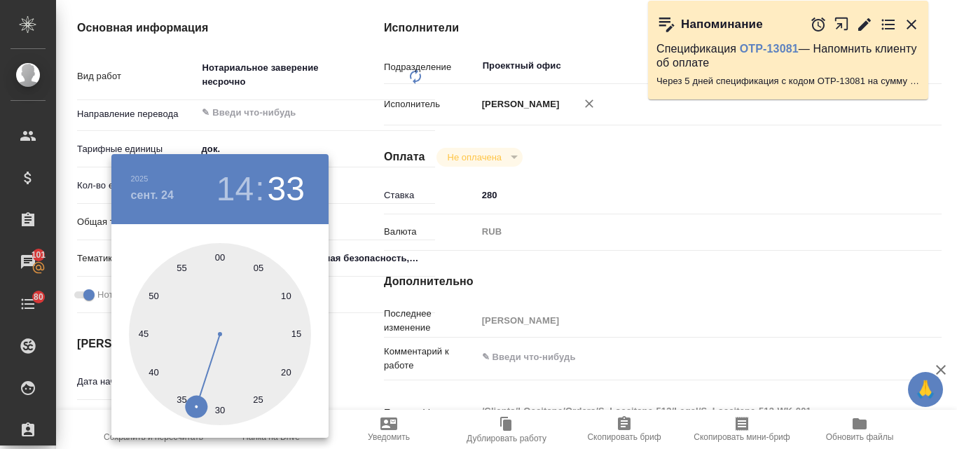
click at [219, 259] on div at bounding box center [220, 334] width 182 height 182
type textarea "x"
type input "24.09.2025 14:00"
type textarea "x"
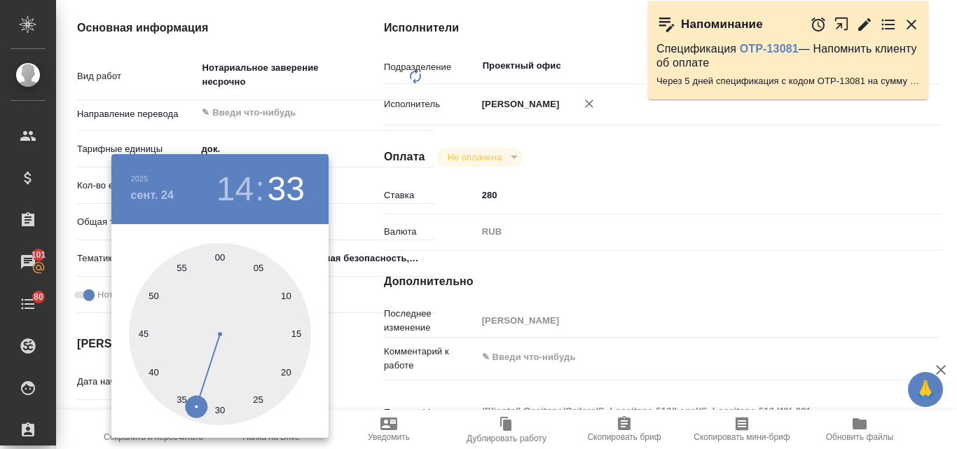
type textarea "x"
click at [607, 191] on div at bounding box center [478, 224] width 957 height 449
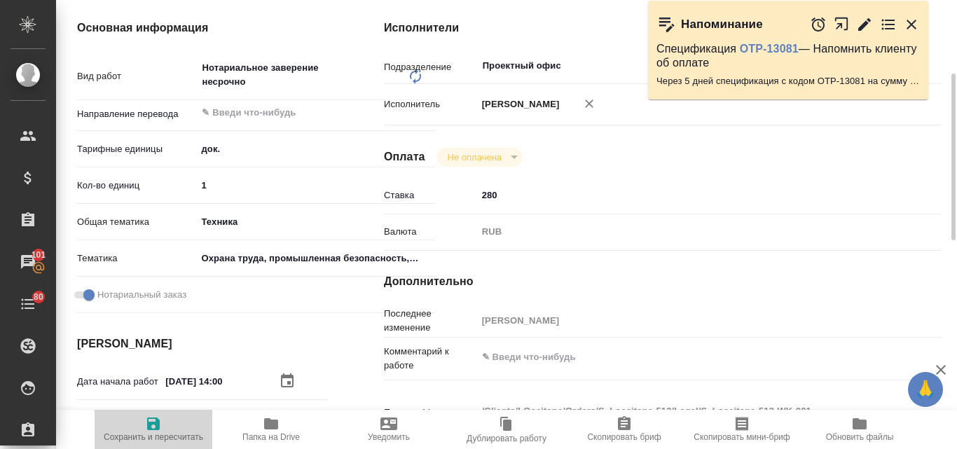
click at [160, 425] on icon "button" at bounding box center [153, 423] width 17 height 17
type textarea "x"
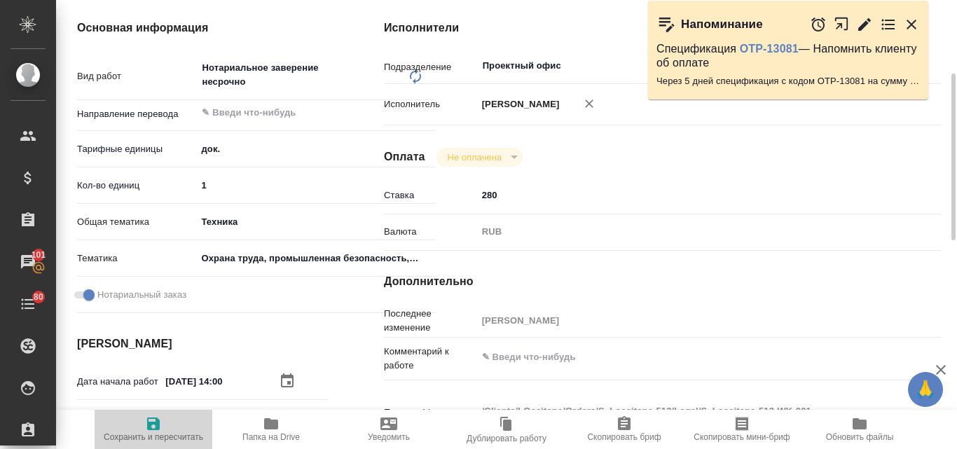
type textarea "x"
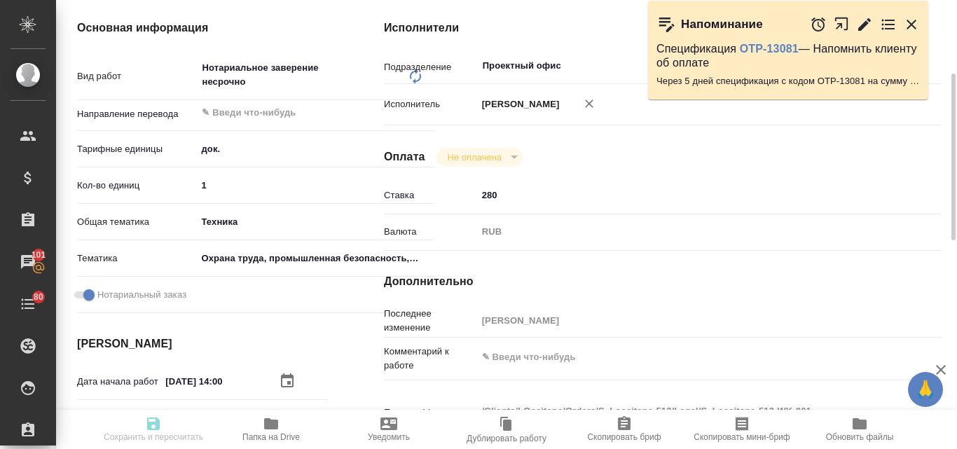
type textarea "x"
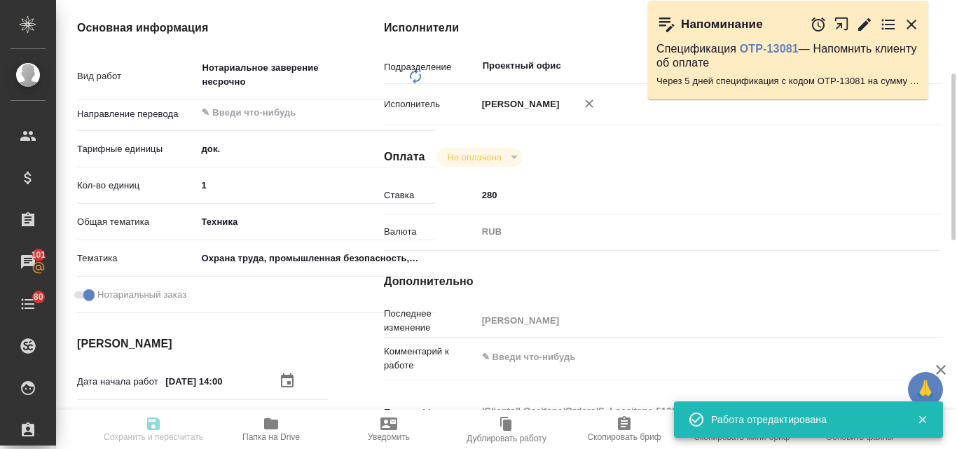
type input "readyForWork"
type textarea "Нотариальное заверение несрочно"
type textarea "x"
type input "5a8b1489cc6b4906c91bfd8b"
type input "1"
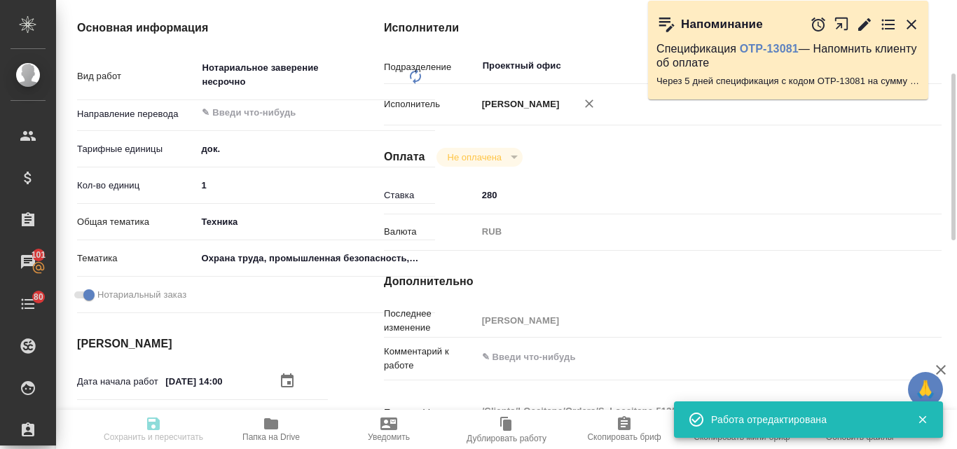
type input "tech"
type input "5f647205b73bc97568ca66b9"
checkbox input "true"
type input "24.09.2025 14:00"
type input "[DATE] 14:00"
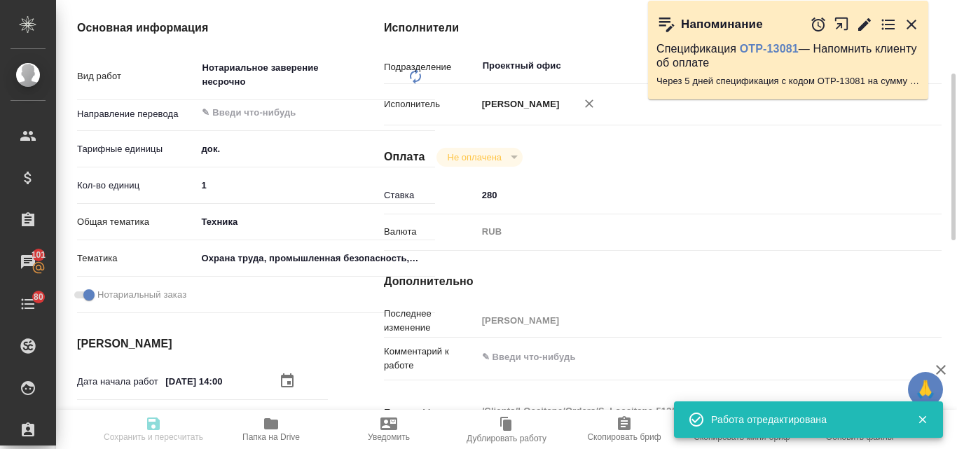
type input "[DATE] 14:00"
type input "Проектный офис"
type input "notPayed"
type input "280"
type input "RUB"
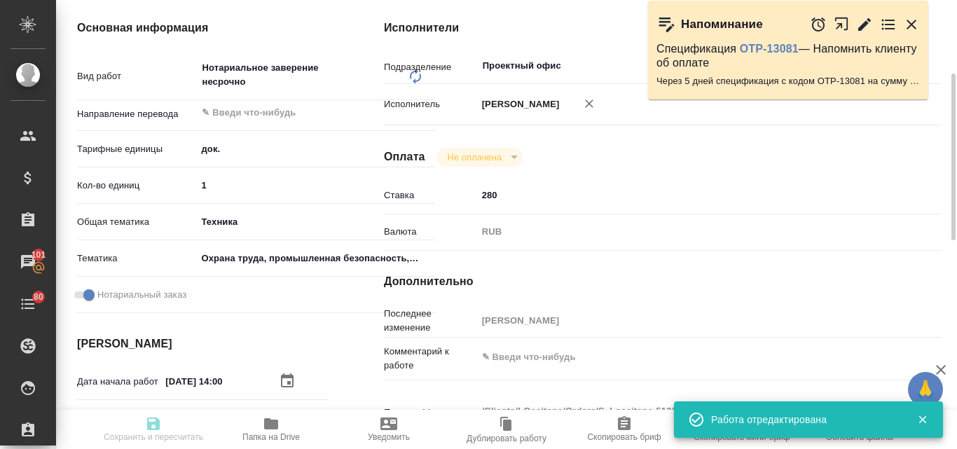
type input "[PERSON_NAME]"
type textarea "x"
type textarea "/Clients/LOccitane/Orders/S_Loccitane-513/Legal/S_Loccitane-513-WK-001"
type textarea "x"
type input "S_Loccitane-513"
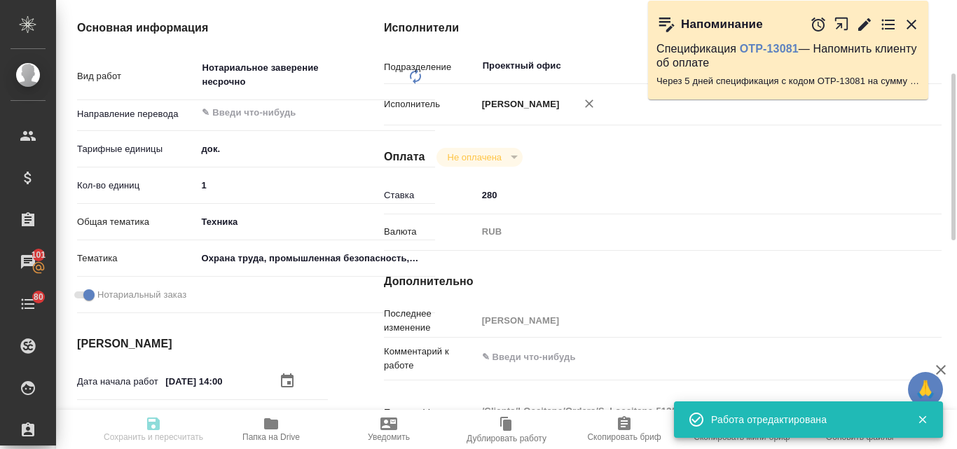
type input "Нотариальное заверение несрочно"
type input "[PERSON_NAME]"
type input "/Clients/LOccitane/Orders/S_Loccitane-513"
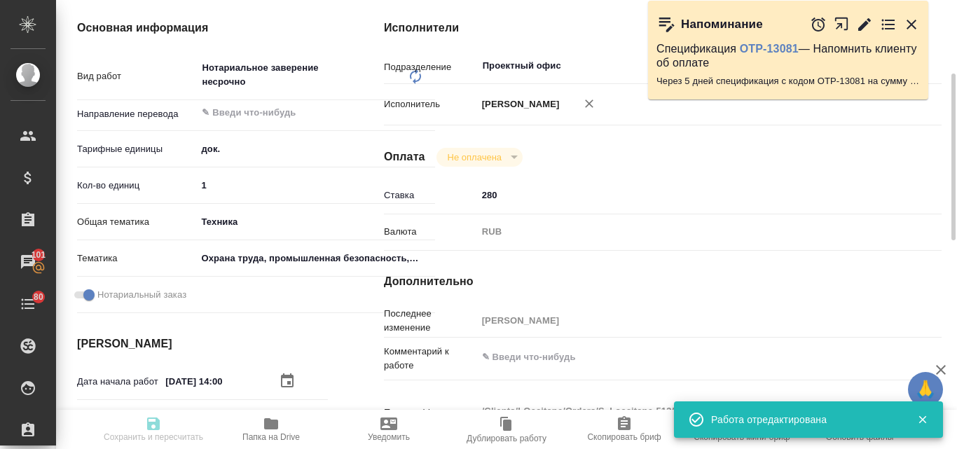
type textarea "x"
type textarea "Примите, пожалуйста, новую заявку на перевод и заверение Наименование продукта:…"
type textarea "x"
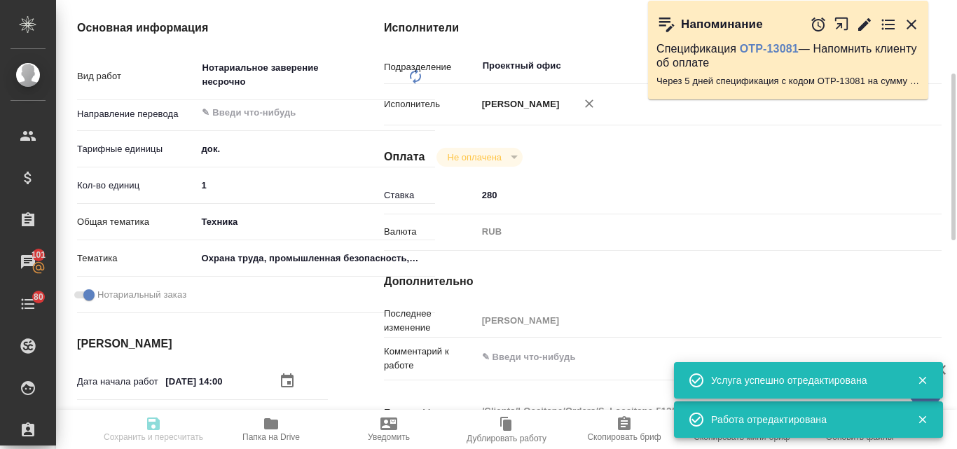
type textarea "x"
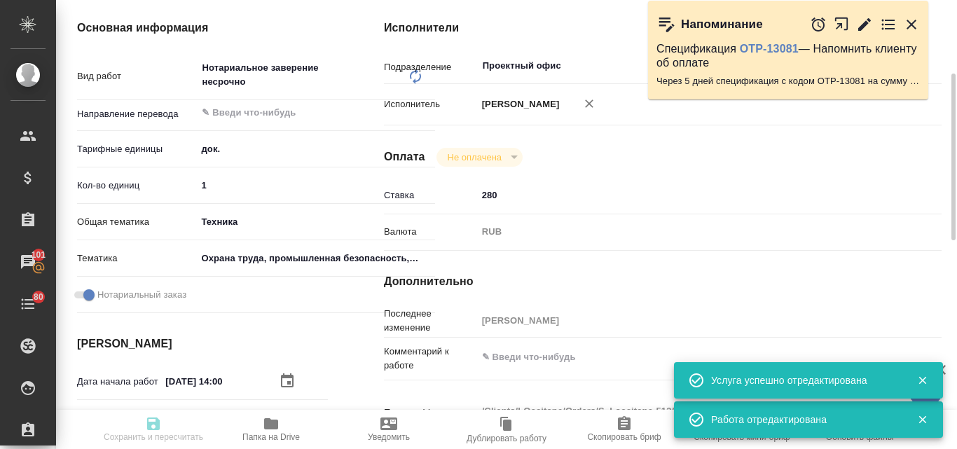
type textarea "x"
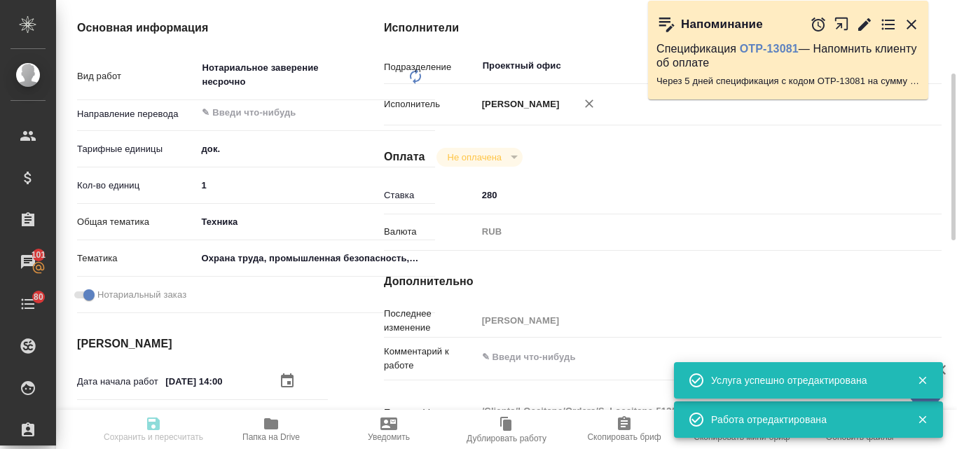
type textarea "x"
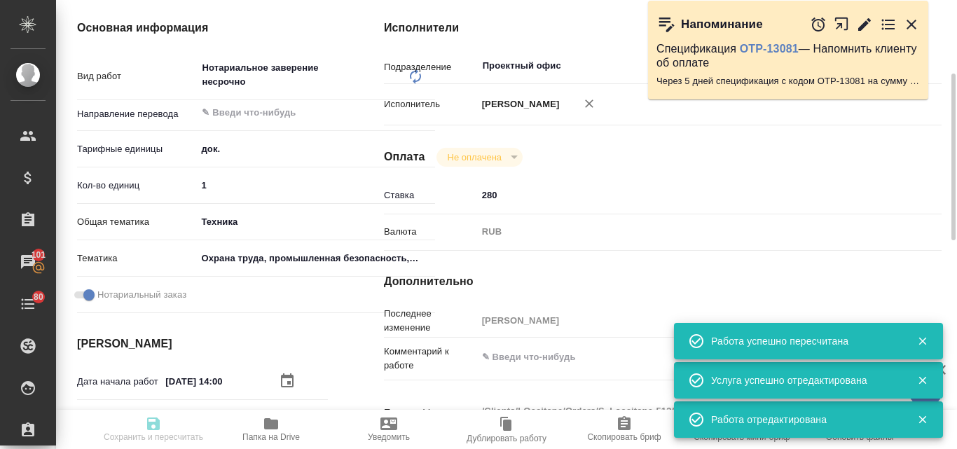
type input "readyForWork"
type textarea "Нотариальное заверение несрочно"
type textarea "x"
type input "5a8b1489cc6b4906c91bfd8b"
type input "1"
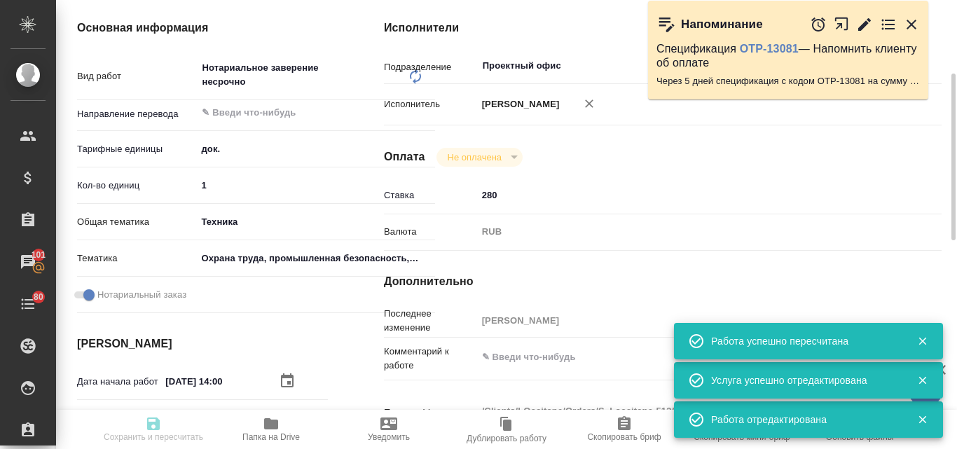
type input "tech"
type input "5f647205b73bc97568ca66b9"
checkbox input "true"
type input "24.09.2025 14:00"
type input "[DATE] 14:00"
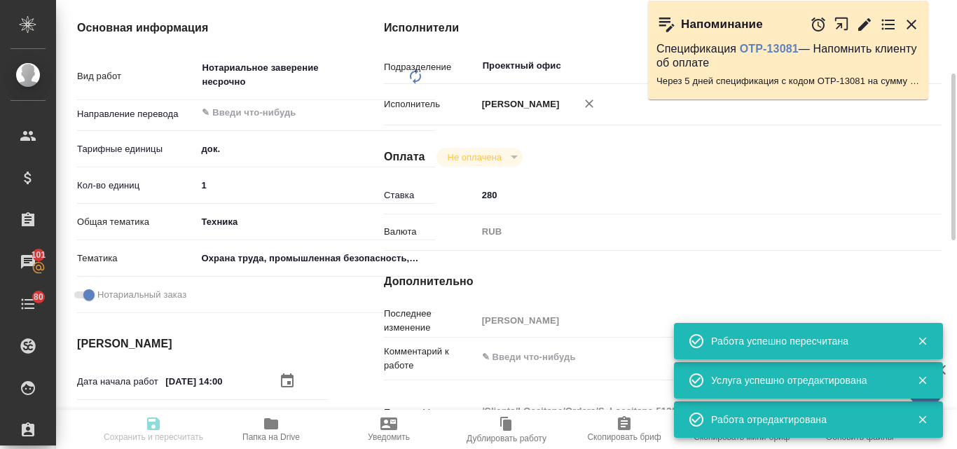
type input "[DATE] 14:00"
type input "Проектный офис"
type input "notPayed"
type input "280"
type input "RUB"
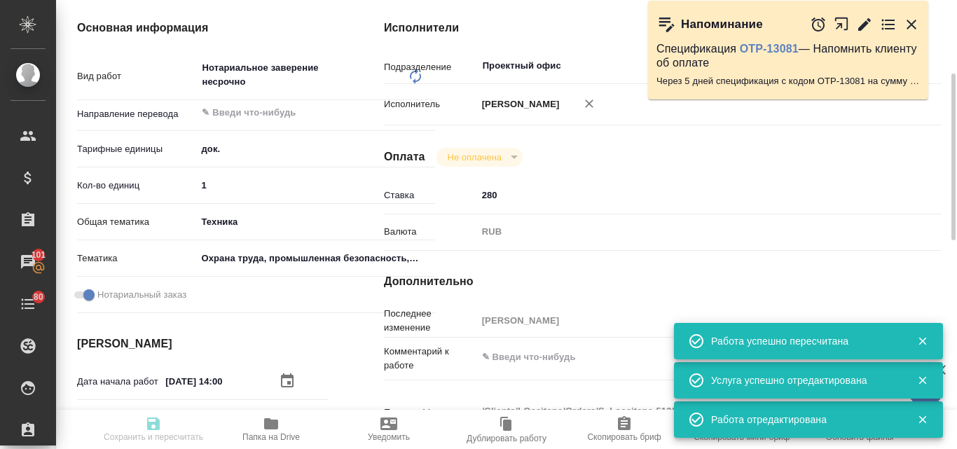
type input "[PERSON_NAME]"
type textarea "x"
type textarea "/Clients/LOccitane/Orders/S_Loccitane-513/Legal/S_Loccitane-513-WK-001"
type textarea "x"
type input "S_Loccitane-513"
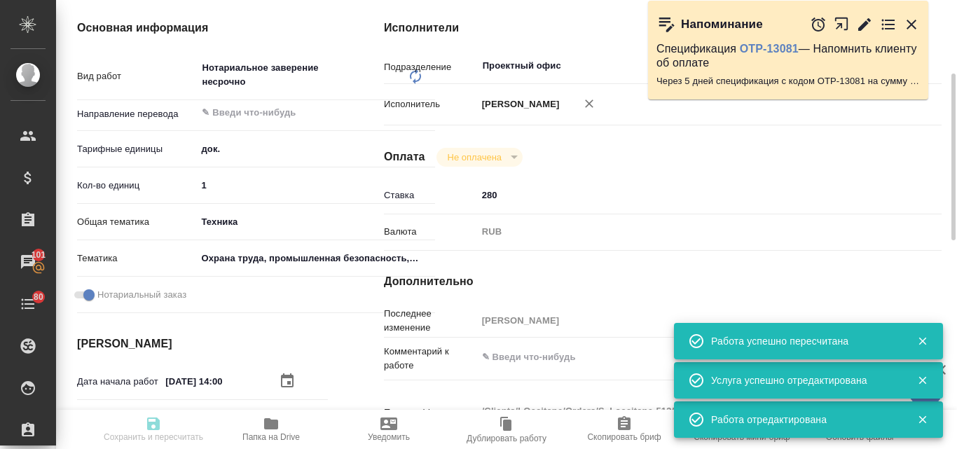
type input "Нотариальное заверение несрочно"
type input "[PERSON_NAME]"
type input "/Clients/LOccitane/Orders/S_Loccitane-513"
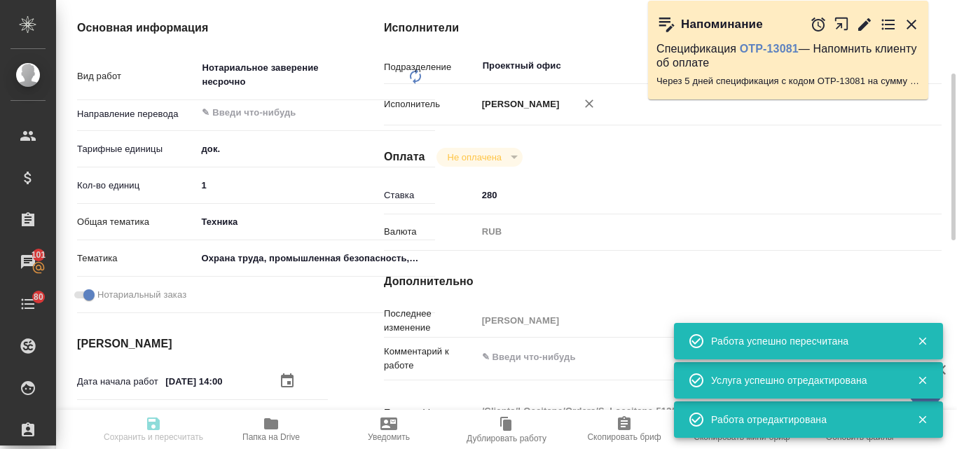
type textarea "x"
type textarea "Примите, пожалуйста, новую заявку на перевод и заверение Наименование продукта:…"
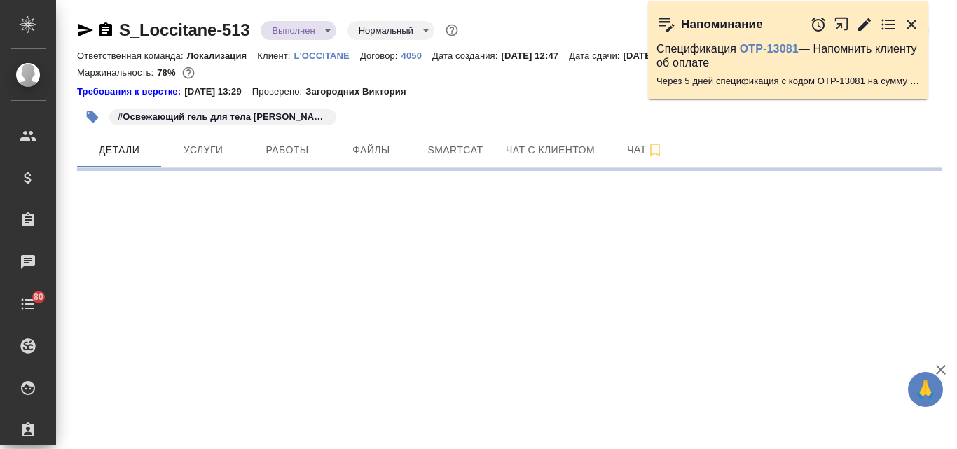
select select "RU"
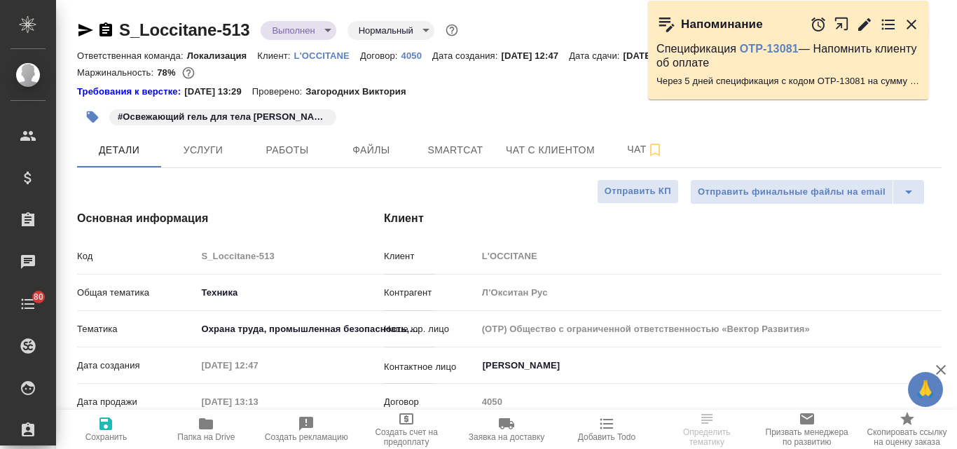
type textarea "x"
